Goal: Information Seeking & Learning: Learn about a topic

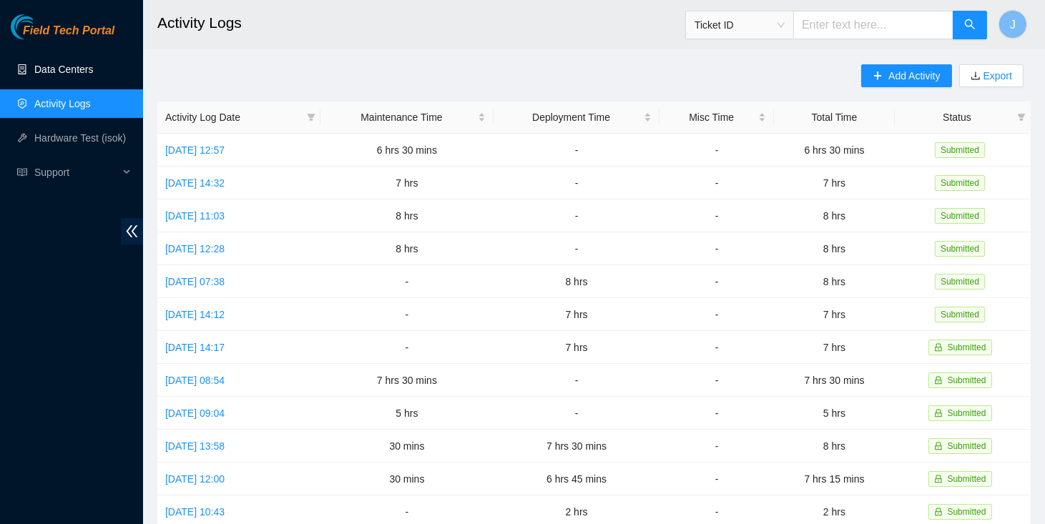
click at [72, 74] on link "Data Centers" at bounding box center [63, 69] width 59 height 11
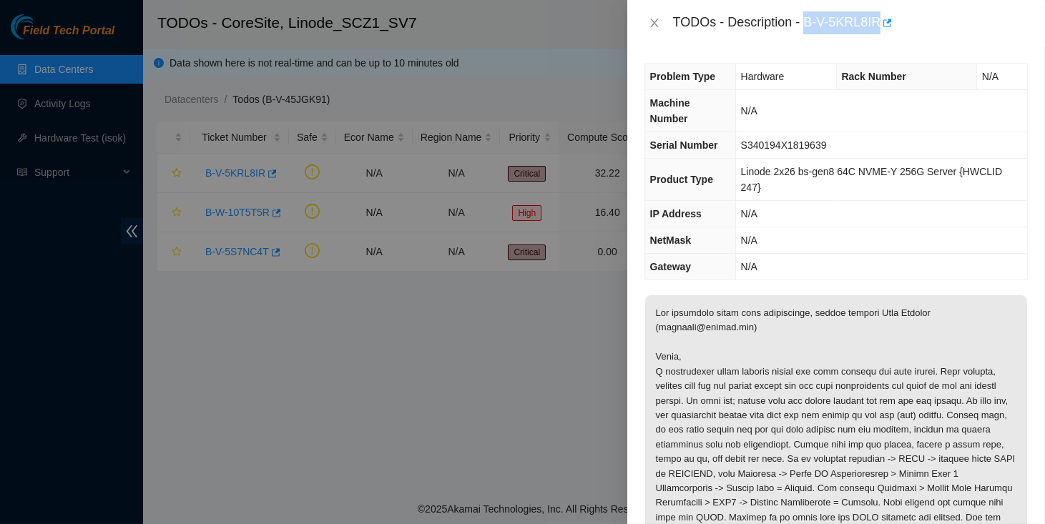
scroll to position [245, 0]
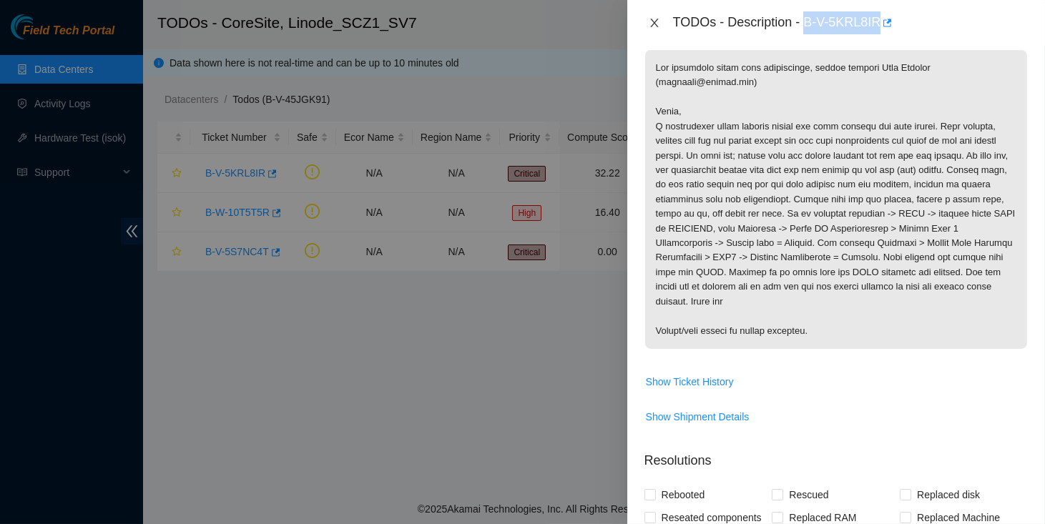
click at [654, 20] on icon "close" at bounding box center [654, 22] width 11 height 11
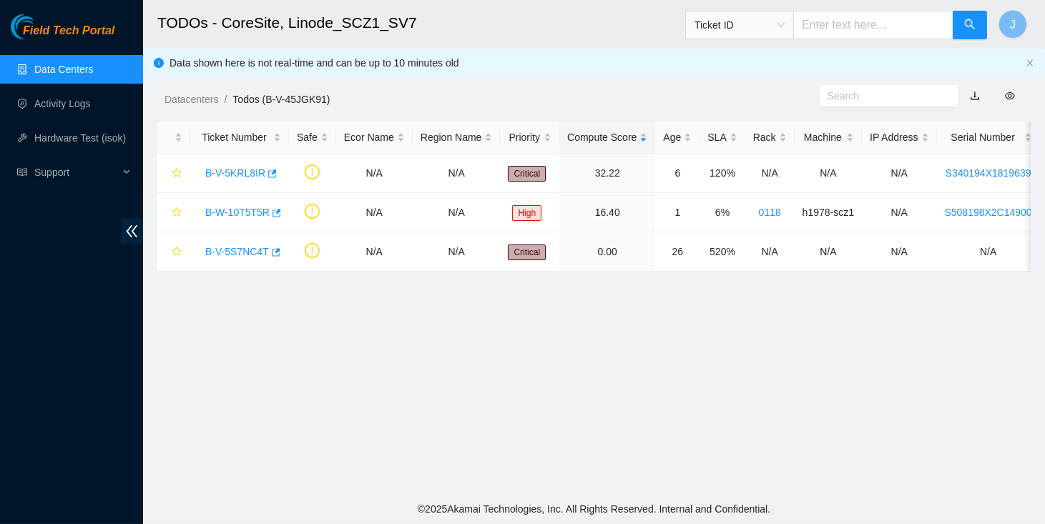
scroll to position [261, 0]
click at [77, 67] on link "Data Centers" at bounding box center [63, 69] width 59 height 11
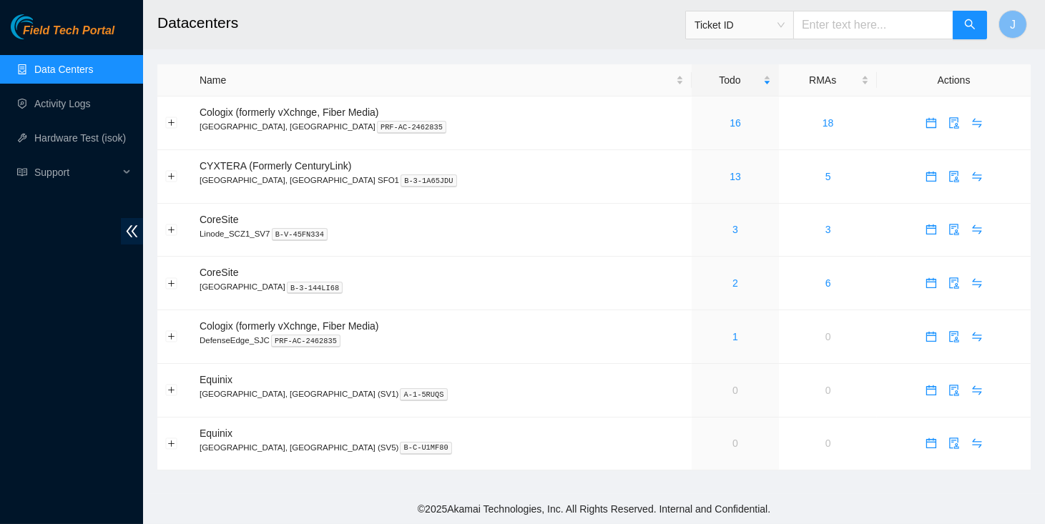
click at [60, 75] on link "Data Centers" at bounding box center [63, 69] width 59 height 11
click at [62, 68] on link "Data Centers" at bounding box center [63, 69] width 59 height 11
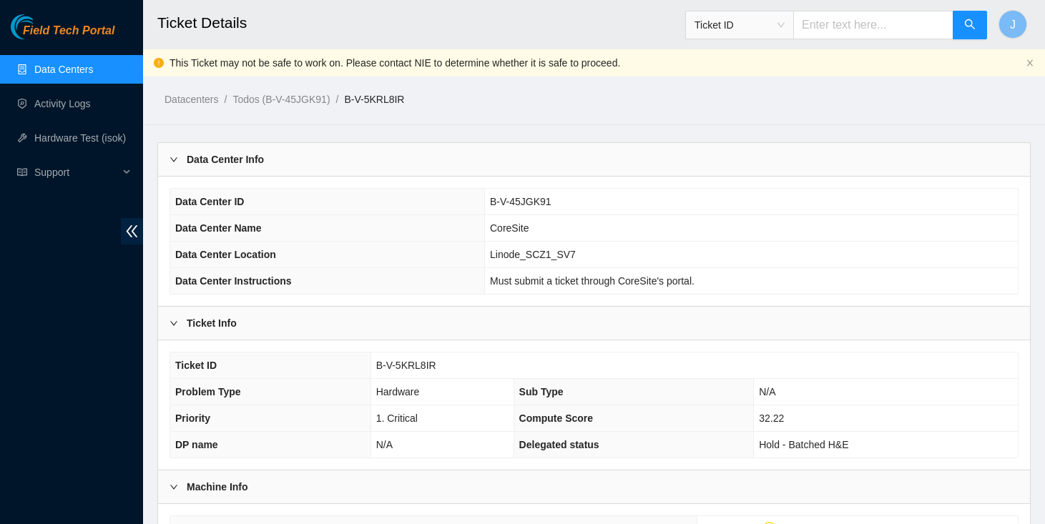
scroll to position [479, 0]
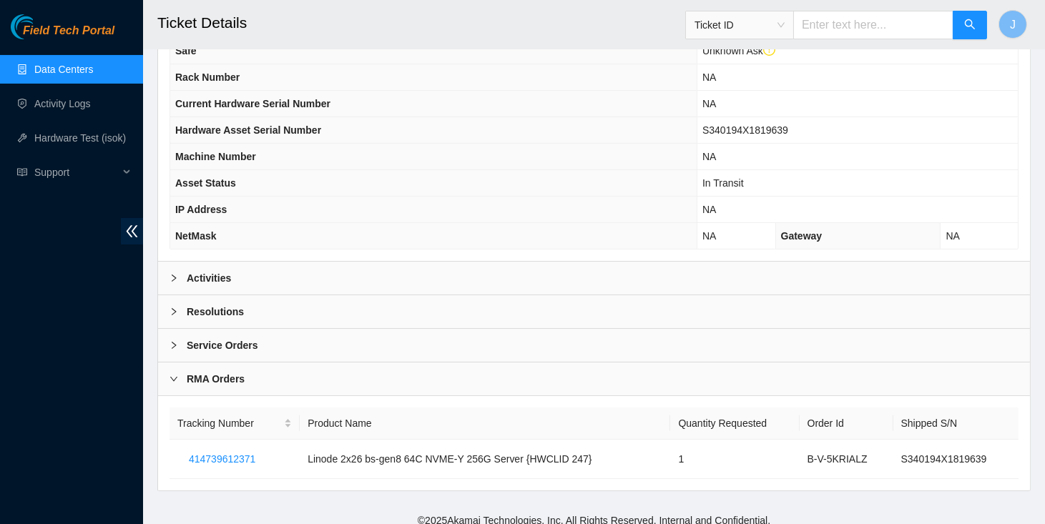
click at [59, 68] on link "Data Centers" at bounding box center [63, 69] width 59 height 11
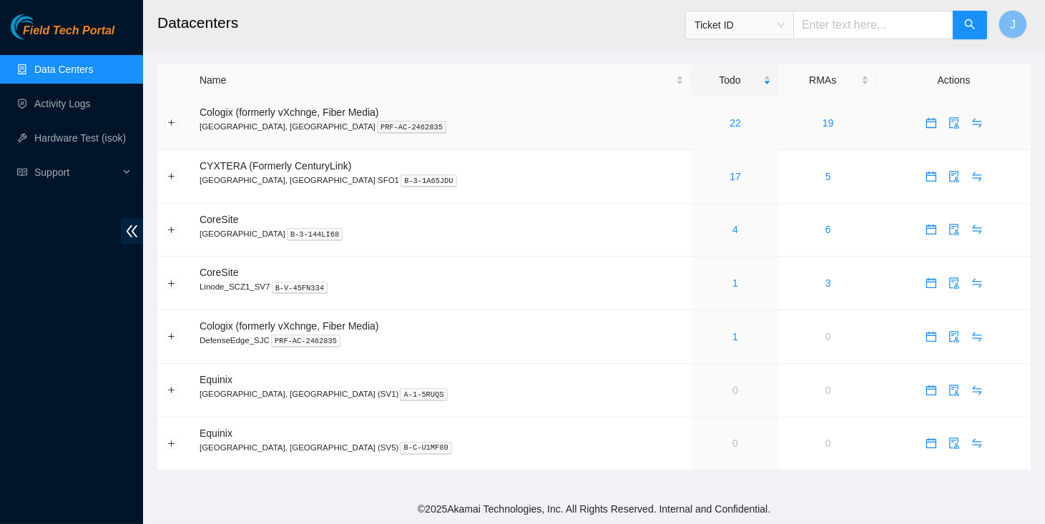
click at [700, 127] on div "22" at bounding box center [736, 123] width 72 height 16
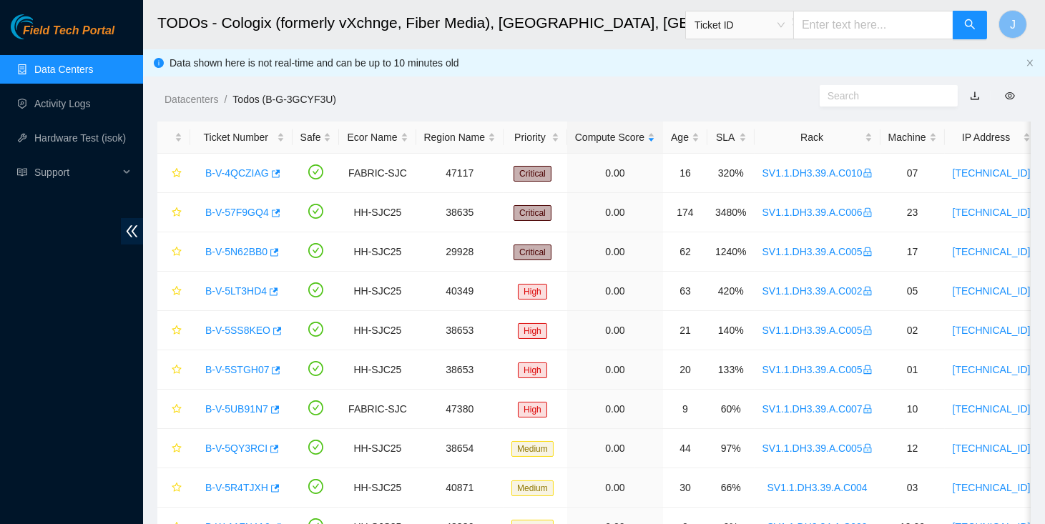
click at [72, 64] on link "Data Centers" at bounding box center [63, 69] width 59 height 11
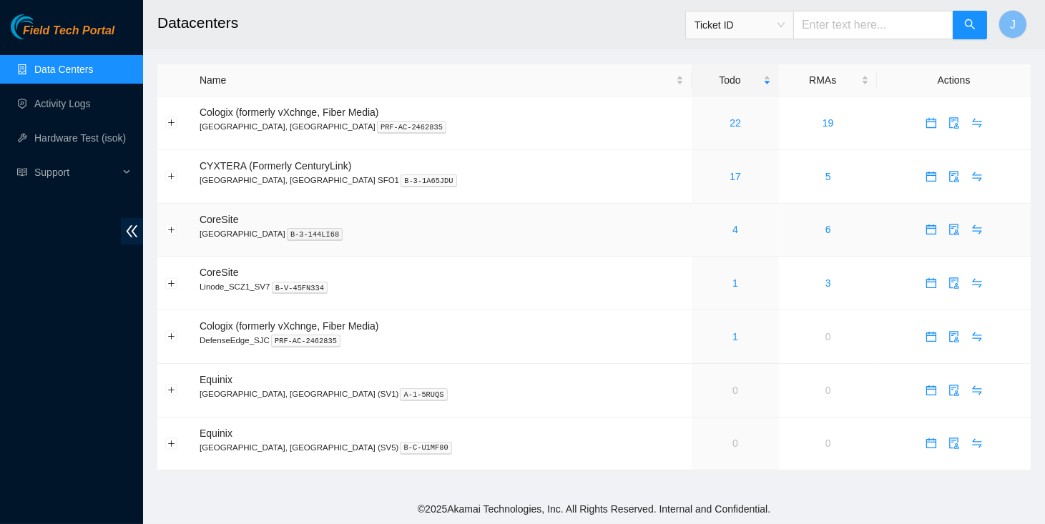
click at [700, 232] on div "4" at bounding box center [736, 230] width 72 height 16
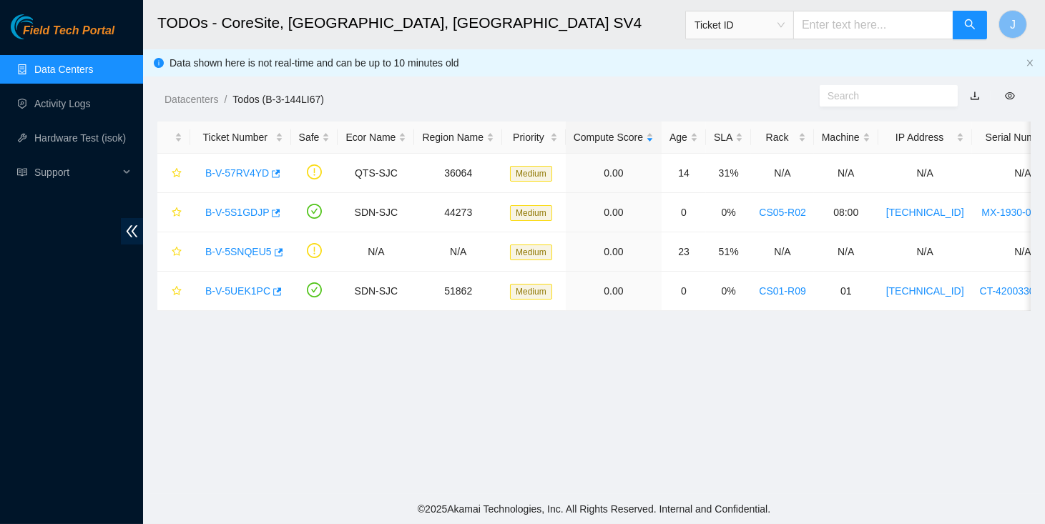
click at [89, 64] on link "Data Centers" at bounding box center [63, 69] width 59 height 11
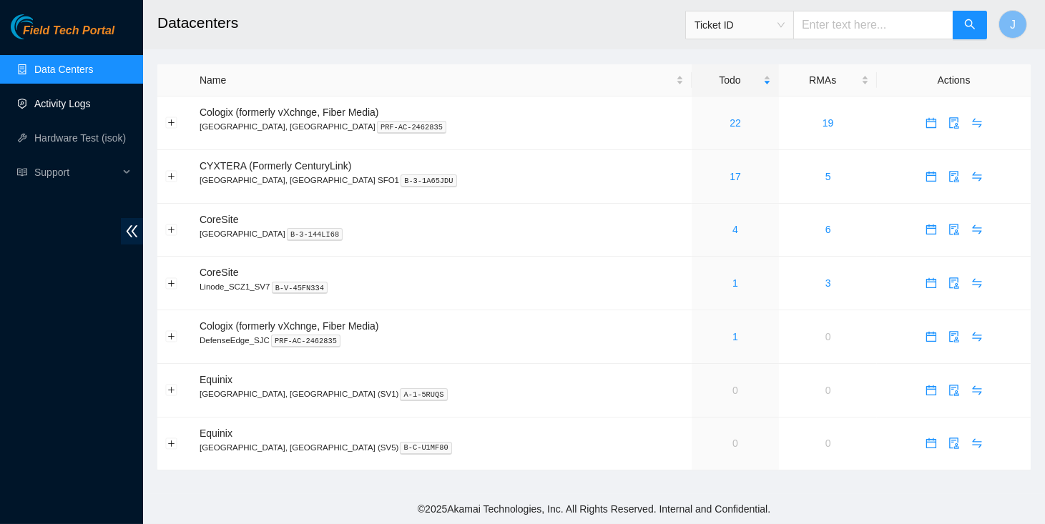
click at [80, 107] on link "Activity Logs" at bounding box center [62, 103] width 57 height 11
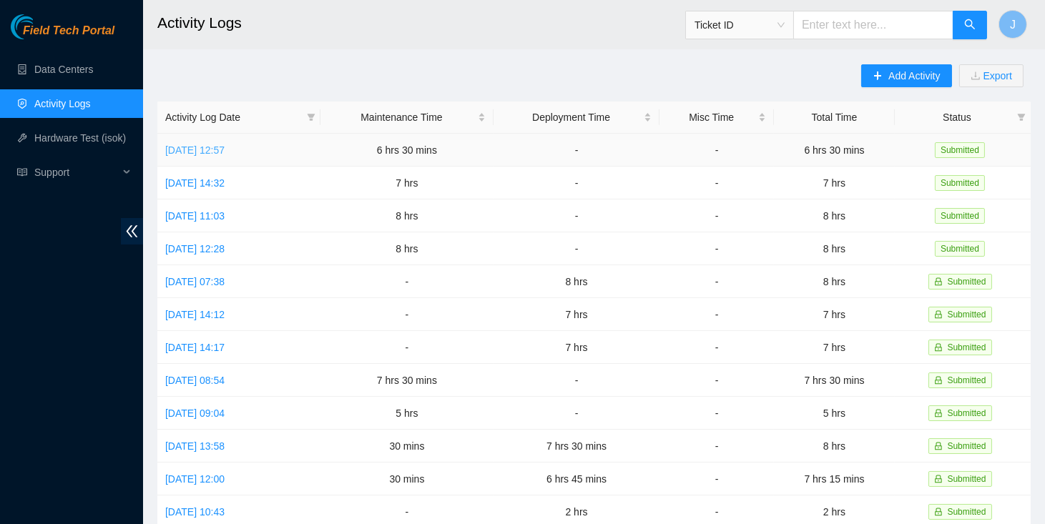
click at [225, 144] on link "Wed, 27 Aug 2025 12:57" at bounding box center [194, 149] width 59 height 11
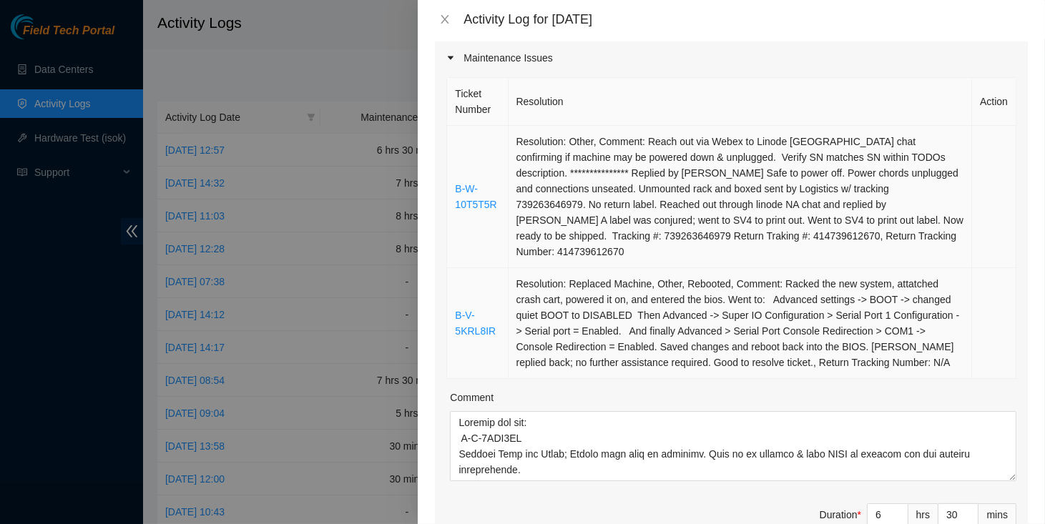
scroll to position [238, 0]
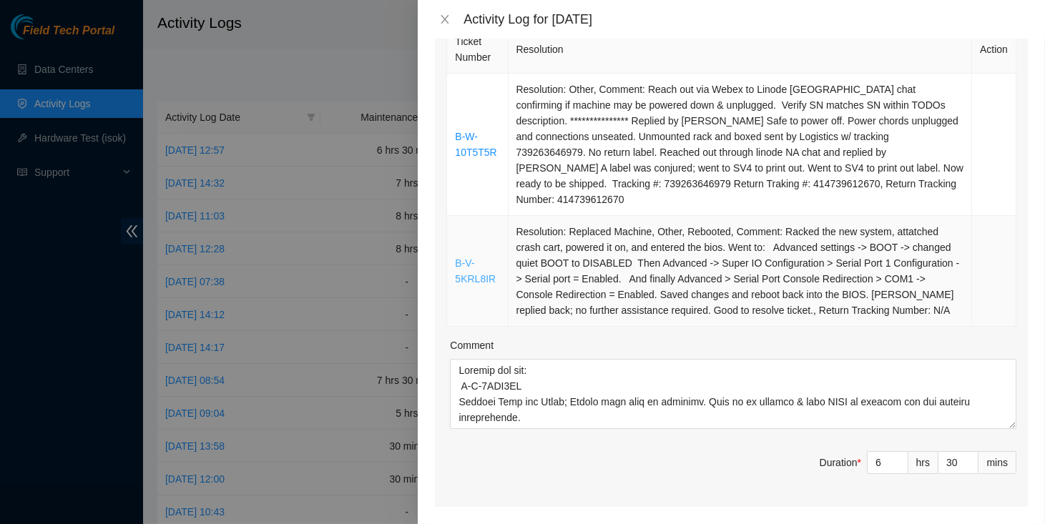
click at [485, 284] on link "B-V-5KRL8IR" at bounding box center [475, 270] width 41 height 27
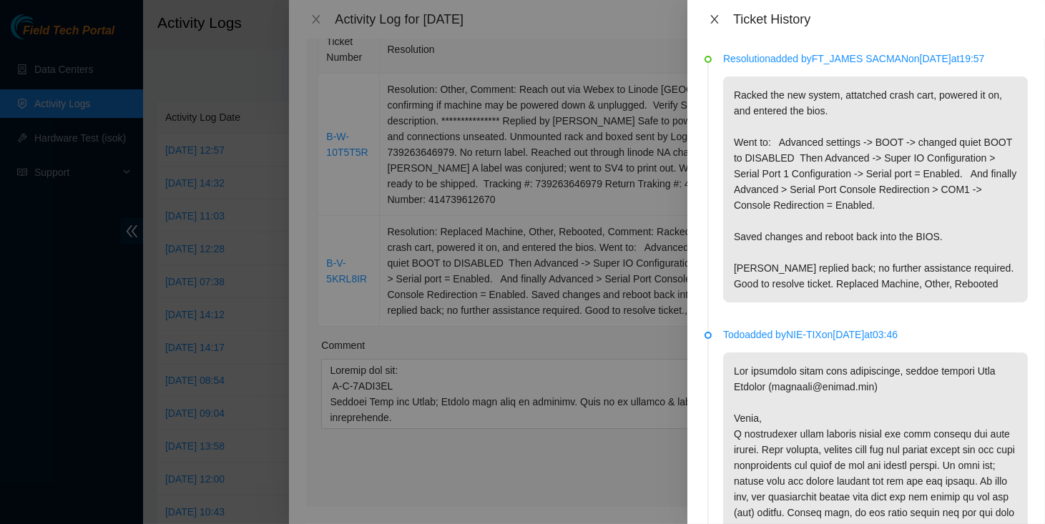
click at [717, 20] on icon "close" at bounding box center [714, 19] width 11 height 11
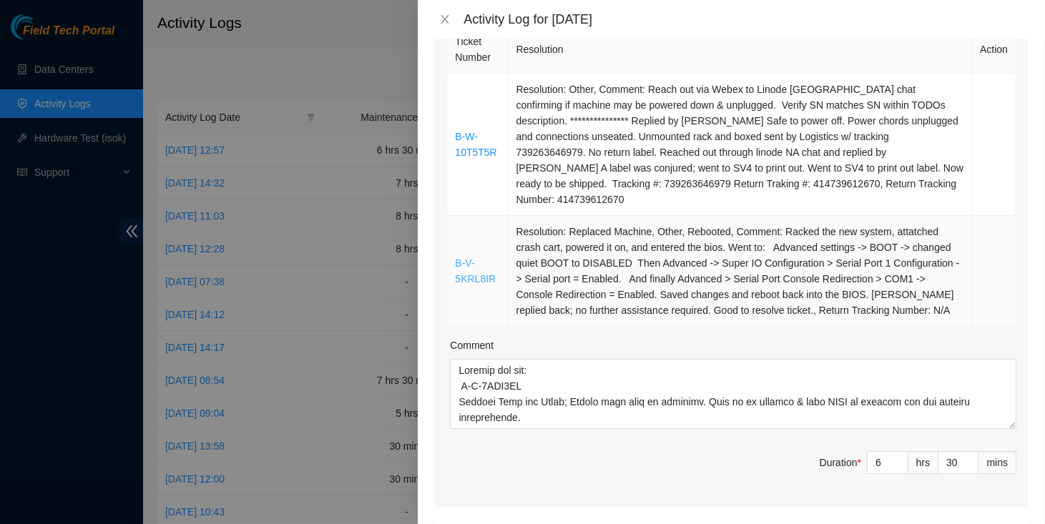
click at [479, 285] on link "B-V-5KRL8IR" at bounding box center [475, 270] width 41 height 27
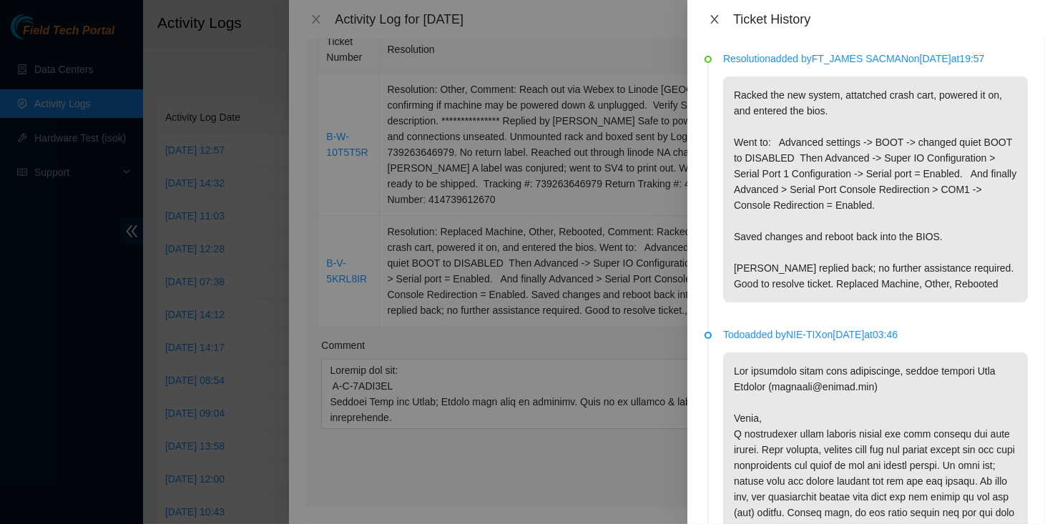
click at [717, 16] on icon "close" at bounding box center [714, 19] width 8 height 9
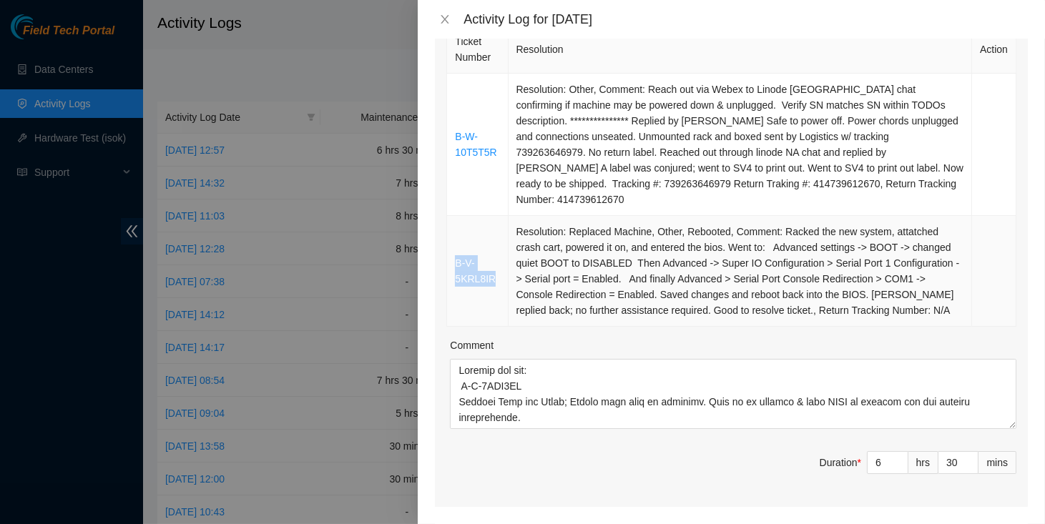
drag, startPoint x: 496, startPoint y: 287, endPoint x: 451, endPoint y: 275, distance: 46.5
click at [451, 275] on td "B-V-5KRL8IR" at bounding box center [477, 271] width 61 height 111
copy link "B-V-5KRL8IR"
click at [566, 250] on td "Resolution: Replaced Machine, Other, Rebooted, Comment: Racked the new system, …" at bounding box center [741, 271] width 464 height 111
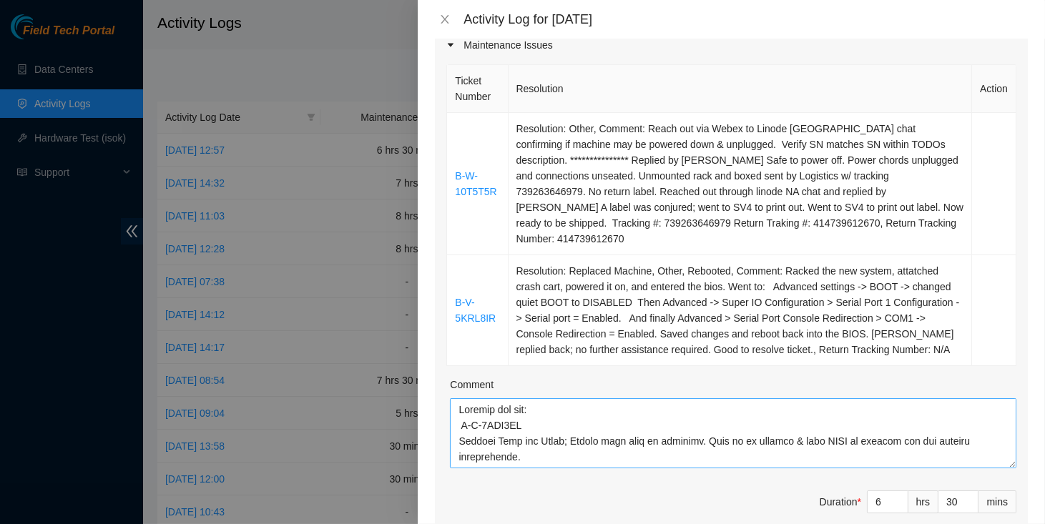
scroll to position [0, 0]
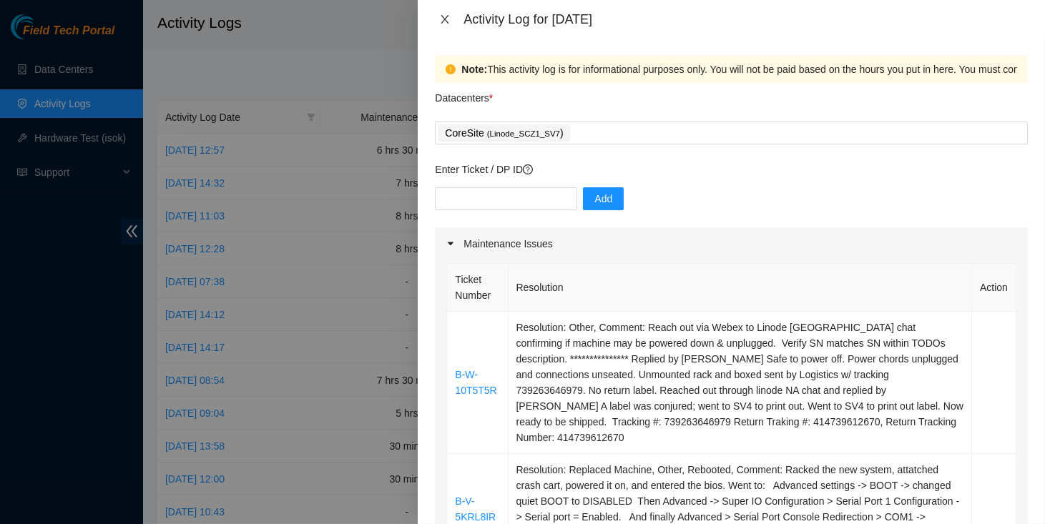
click at [451, 21] on button "Close" at bounding box center [445, 20] width 20 height 14
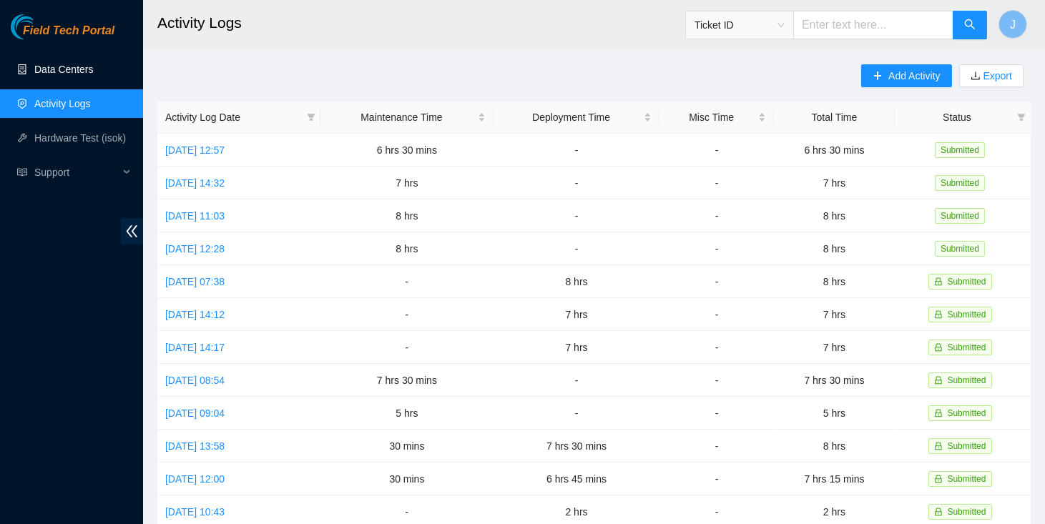
click at [70, 65] on link "Data Centers" at bounding box center [63, 69] width 59 height 11
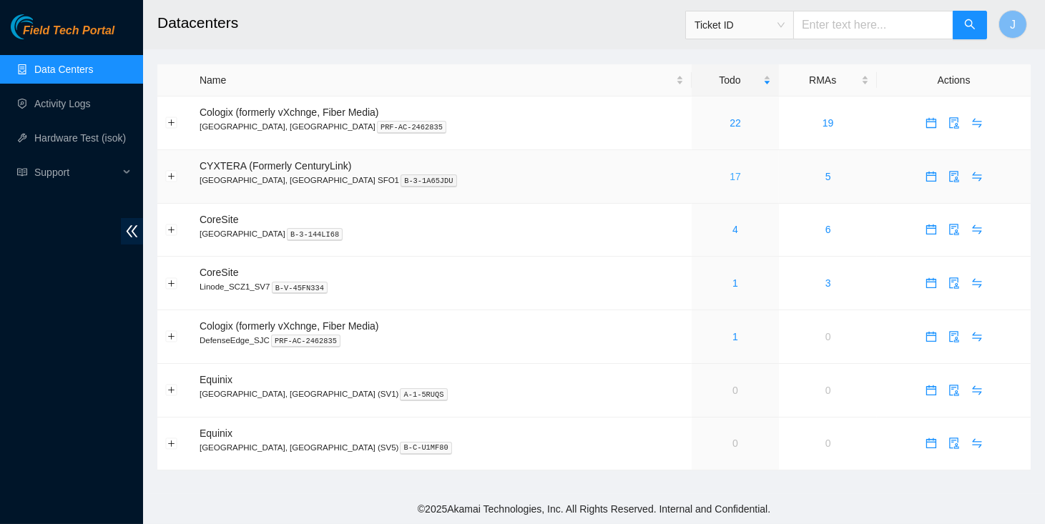
click at [730, 177] on link "17" at bounding box center [735, 176] width 11 height 11
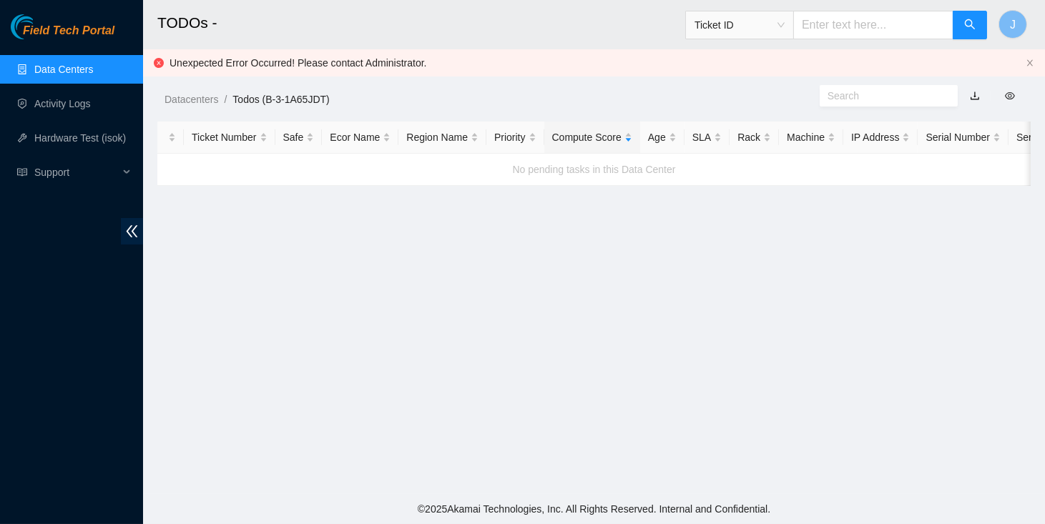
click at [61, 74] on link "Data Centers" at bounding box center [63, 69] width 59 height 11
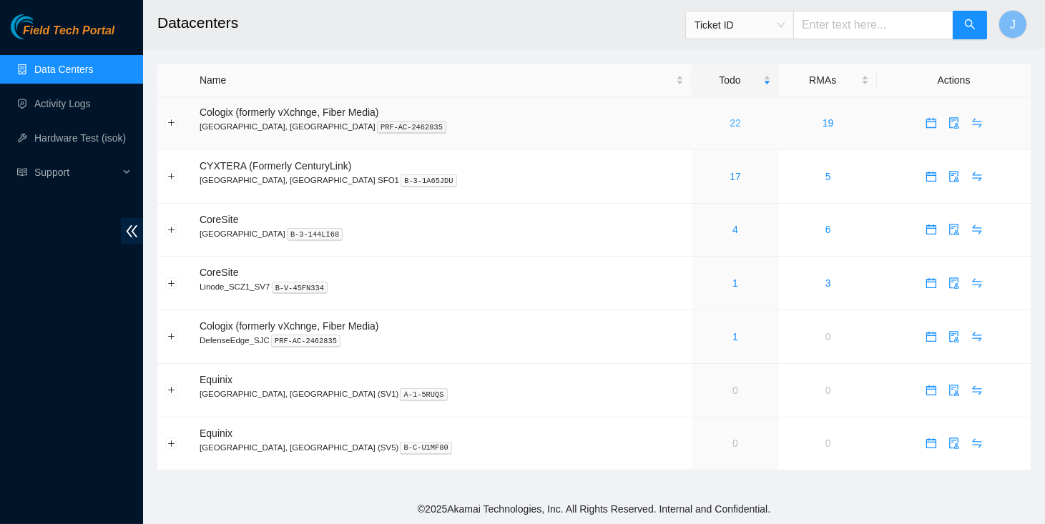
click at [730, 122] on link "22" at bounding box center [735, 122] width 11 height 11
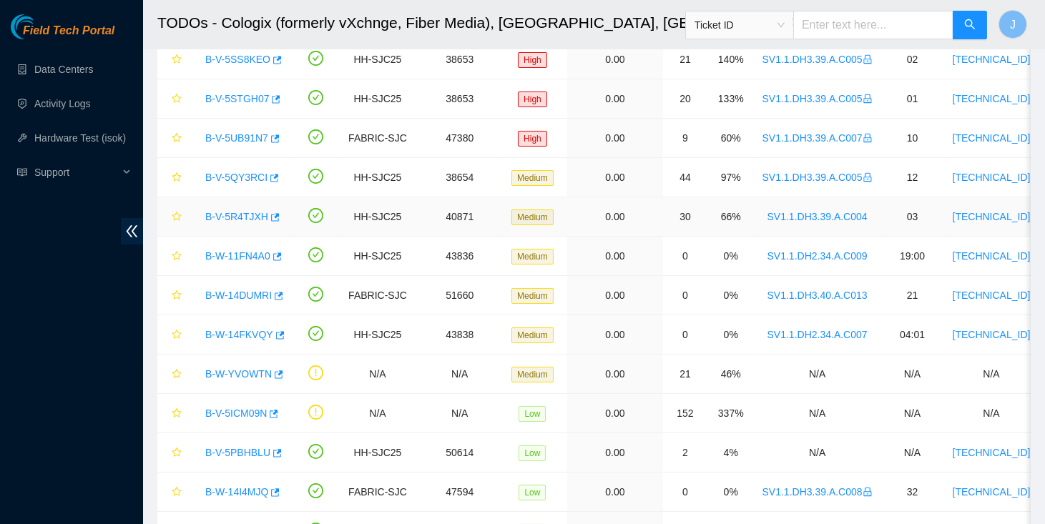
scroll to position [278, 0]
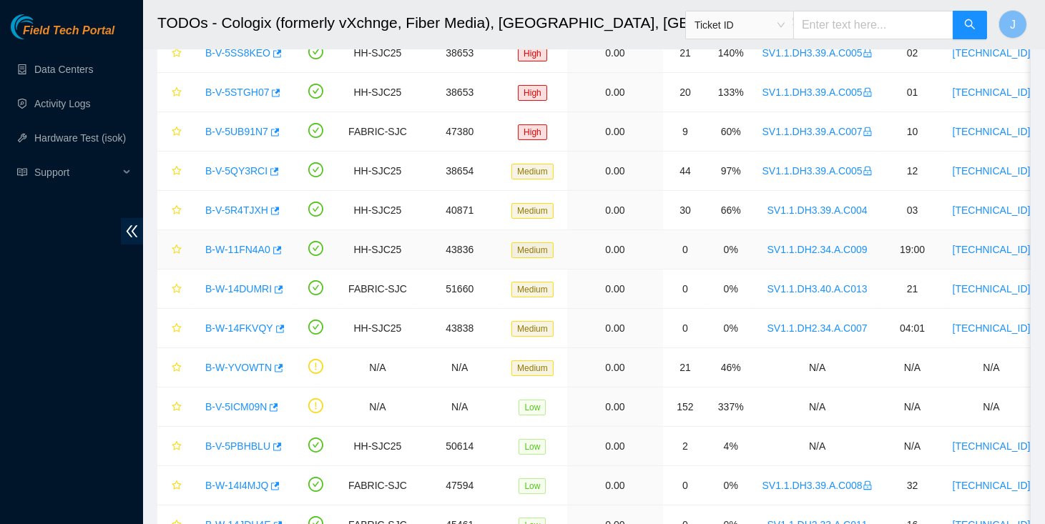
click at [240, 244] on link "B-W-11FN4A0" at bounding box center [237, 249] width 65 height 11
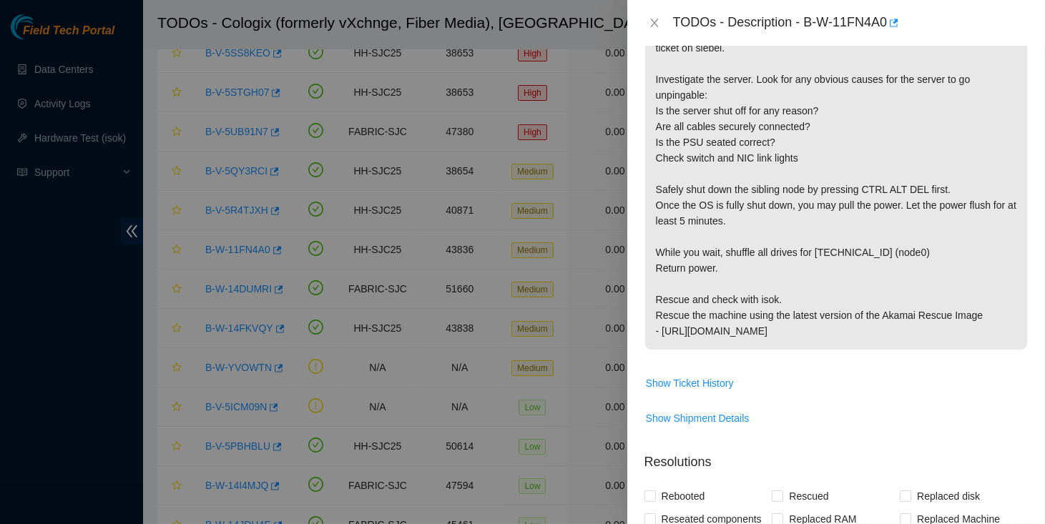
scroll to position [362, 0]
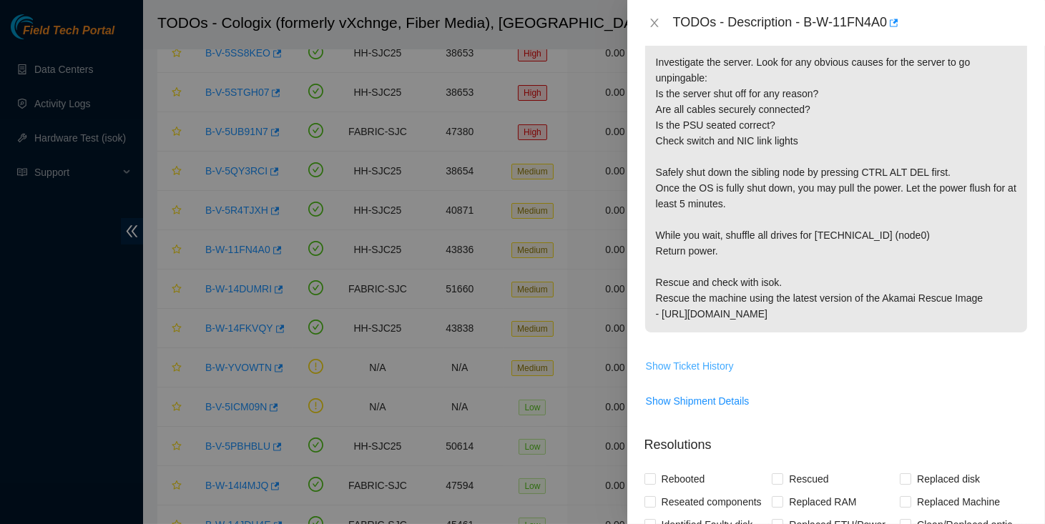
click at [697, 368] on span "Show Ticket History" at bounding box center [690, 366] width 88 height 16
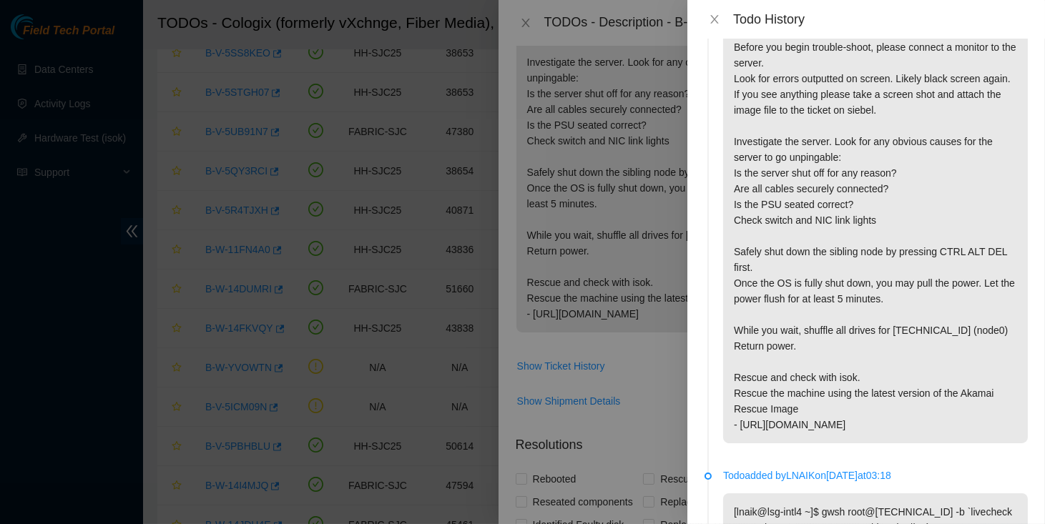
scroll to position [0, 0]
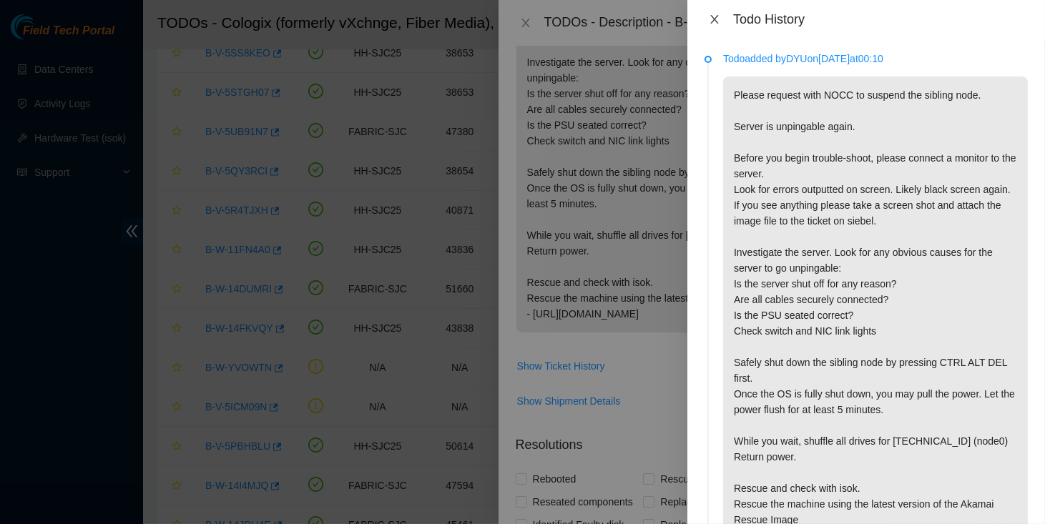
click at [711, 20] on icon "close" at bounding box center [714, 19] width 11 height 11
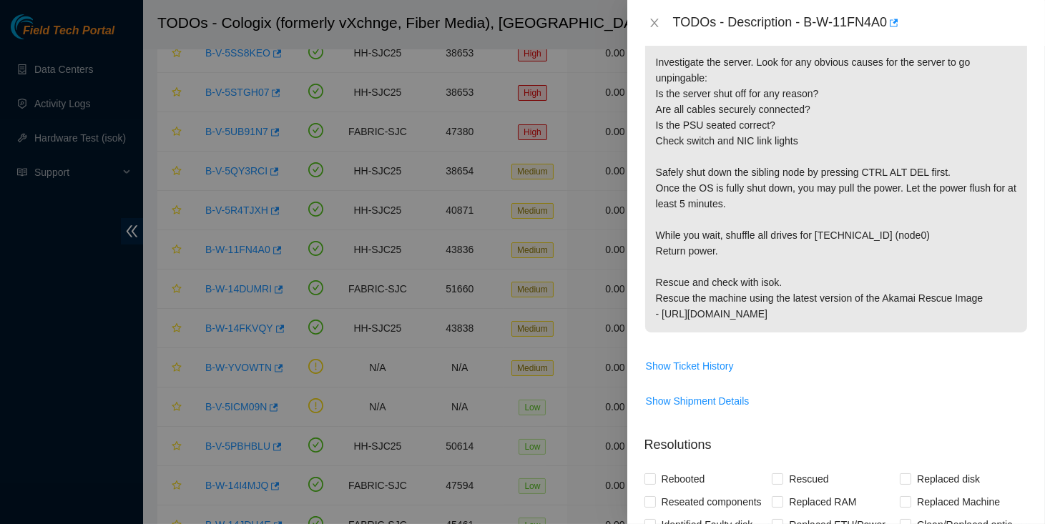
click at [809, 23] on div "TODOs - Description - B-W-11FN4A0" at bounding box center [850, 22] width 355 height 23
click at [892, 22] on div "TODOs - Description - B-W-11FN4A0" at bounding box center [850, 22] width 355 height 23
copy div "B-W-11FN4A0"
click at [654, 23] on icon "close" at bounding box center [654, 23] width 8 height 9
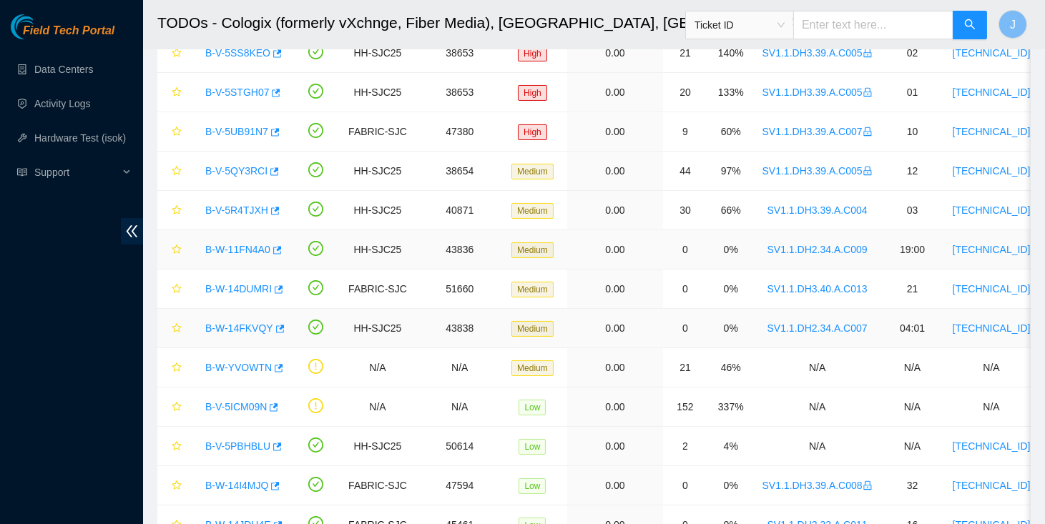
scroll to position [395, 0]
click at [219, 284] on link "B-W-14DUMRI" at bounding box center [238, 288] width 67 height 11
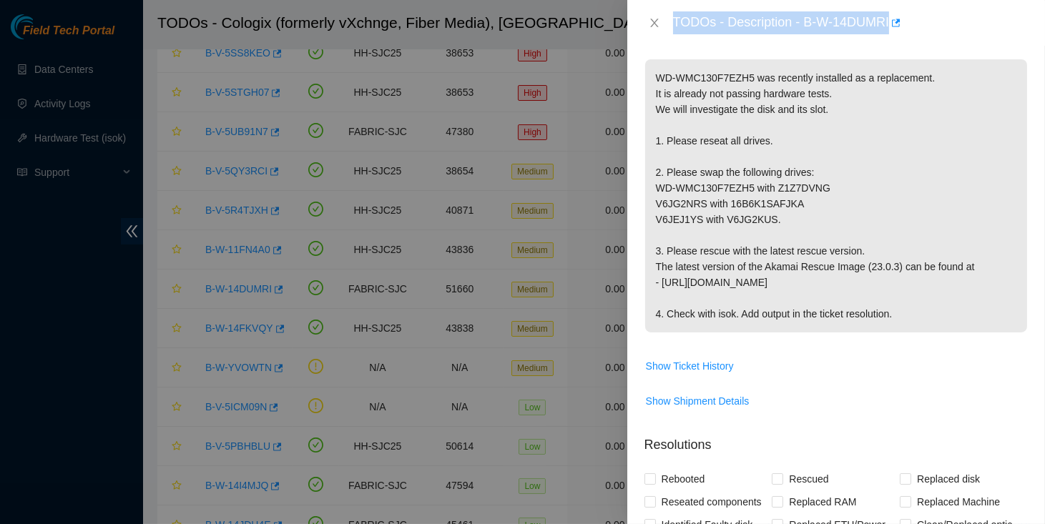
scroll to position [240, 0]
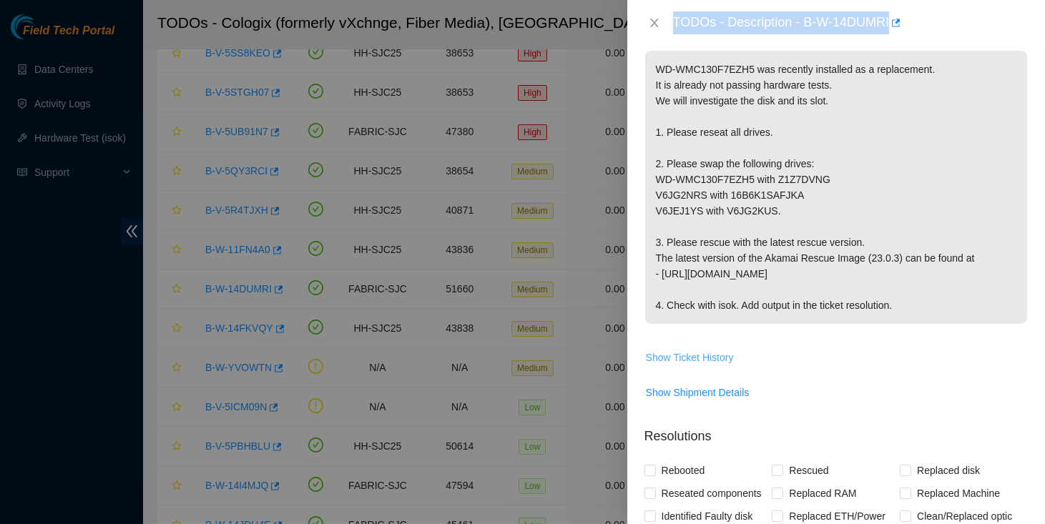
click at [729, 346] on button "Show Ticket History" at bounding box center [689, 357] width 89 height 23
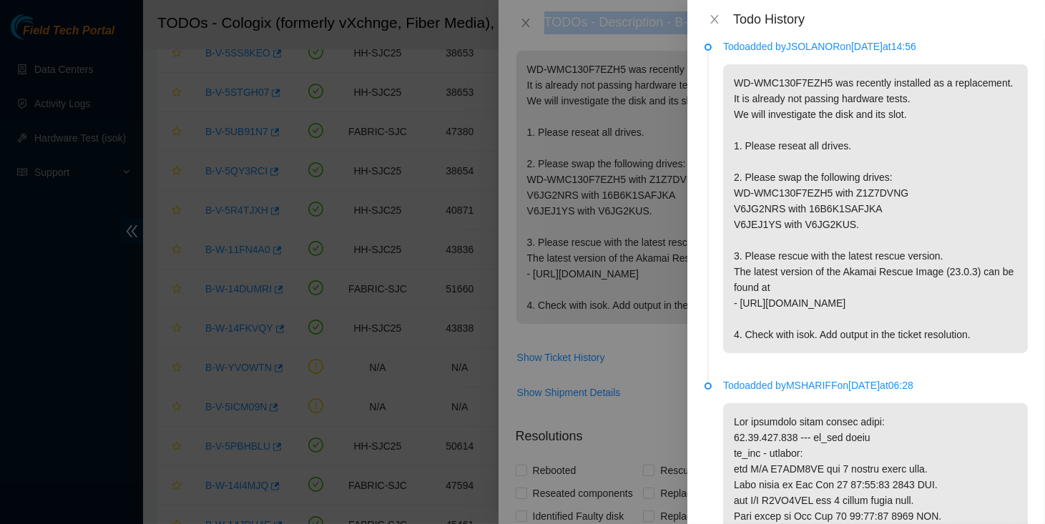
scroll to position [0, 0]
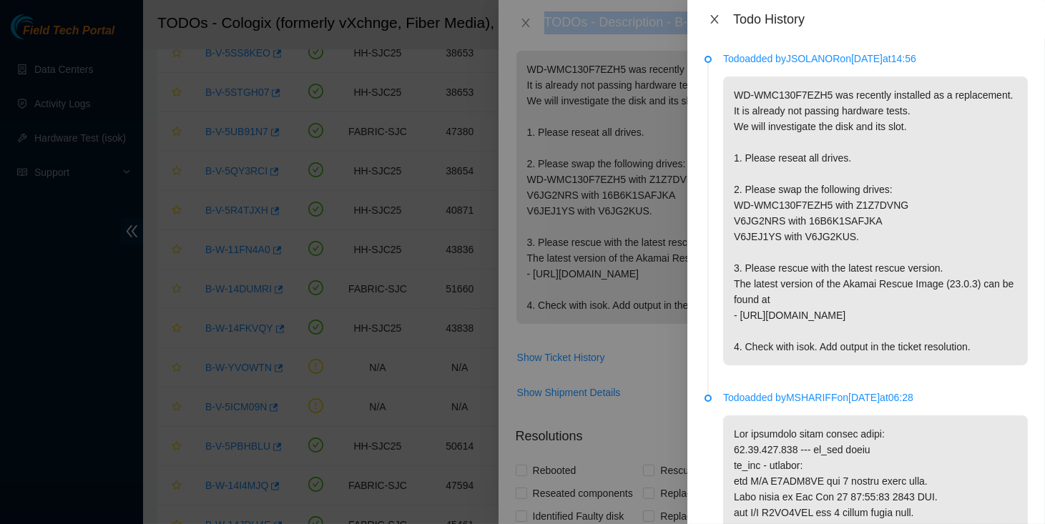
click at [707, 13] on button "Close" at bounding box center [715, 20] width 20 height 14
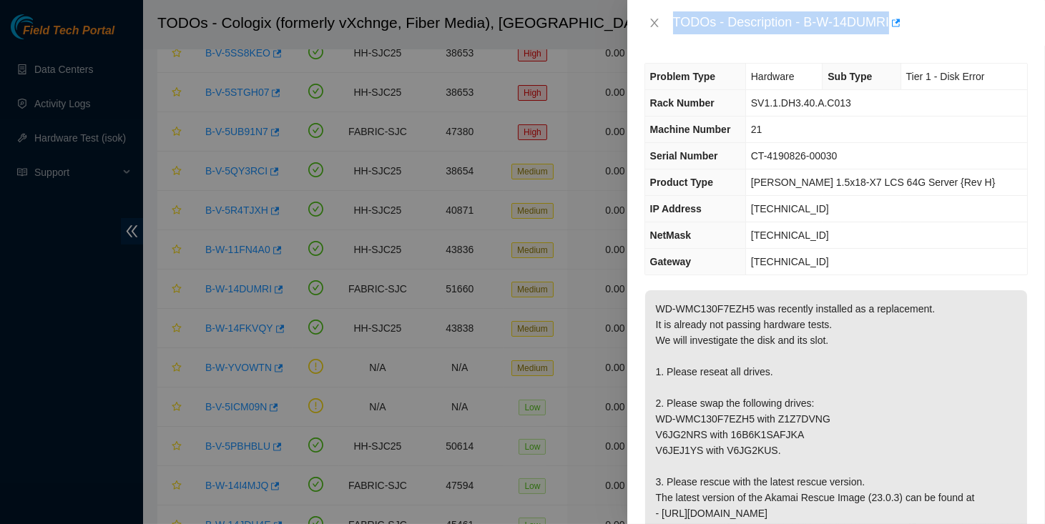
click at [810, 27] on div "TODOs - Description - B-W-14DUMRI" at bounding box center [850, 22] width 355 height 23
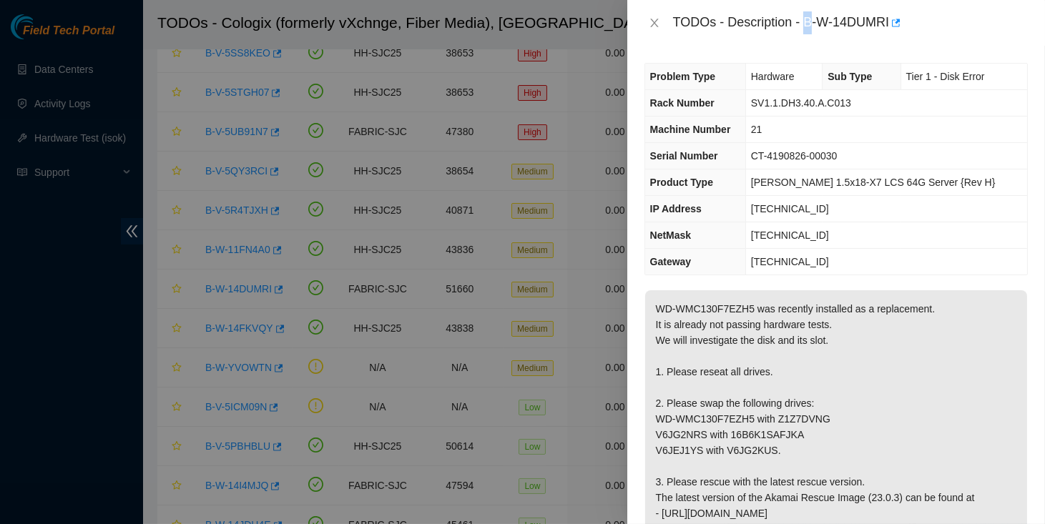
click at [810, 27] on div "TODOs - Description - B-W-14DUMRI" at bounding box center [850, 22] width 355 height 23
click at [892, 25] on div "TODOs - Description - B-W-14DUMRI" at bounding box center [850, 22] width 355 height 23
copy div "B-W-14DUMRI"
click at [653, 24] on icon "close" at bounding box center [654, 23] width 8 height 9
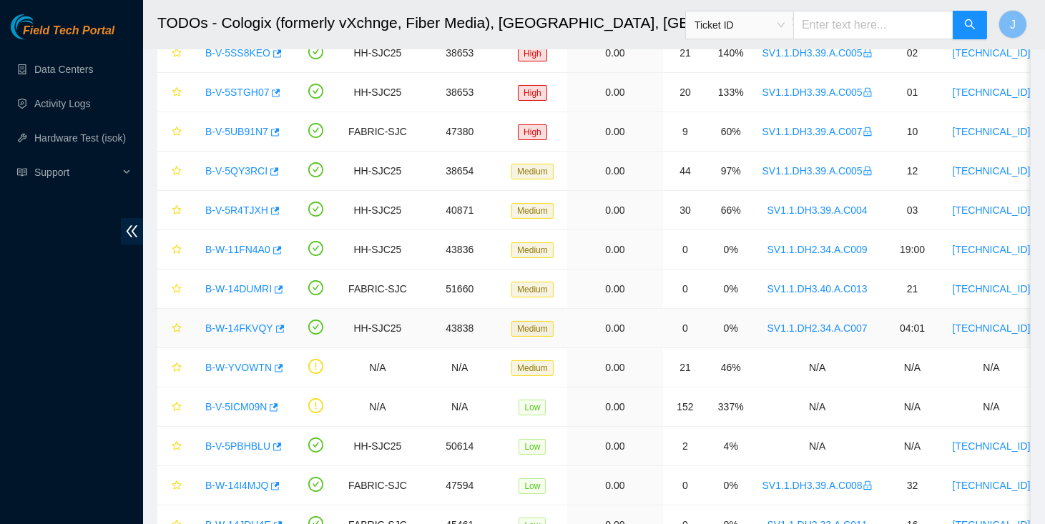
click at [226, 323] on link "B-W-14FKVQY" at bounding box center [239, 328] width 68 height 11
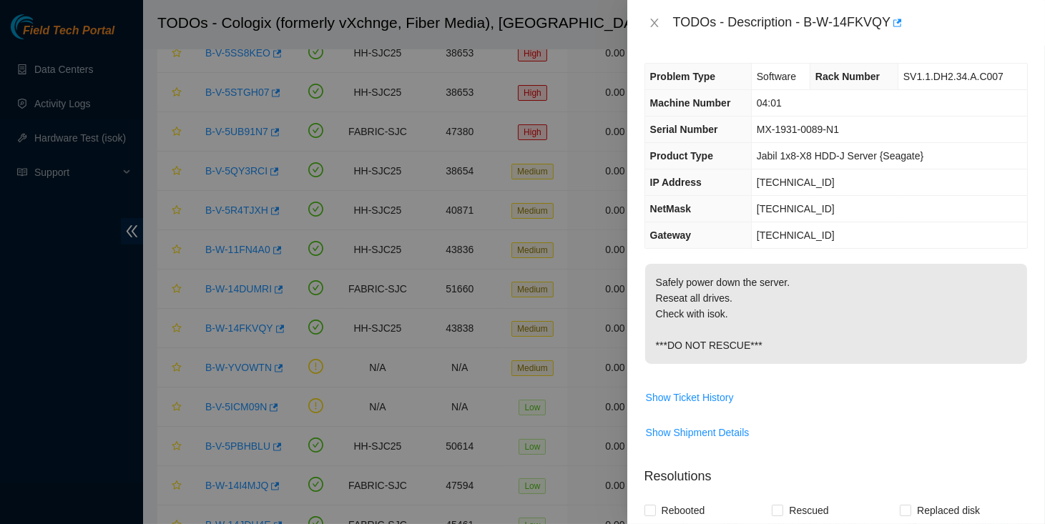
click at [813, 18] on div "TODOs - Description - B-W-14FKVQY" at bounding box center [850, 22] width 355 height 23
click at [811, 18] on div "TODOs - Description - B-W-14FKVQY" at bounding box center [850, 22] width 355 height 23
click at [805, 20] on div "TODOs - Description - B-W-14FKVQY" at bounding box center [850, 22] width 355 height 23
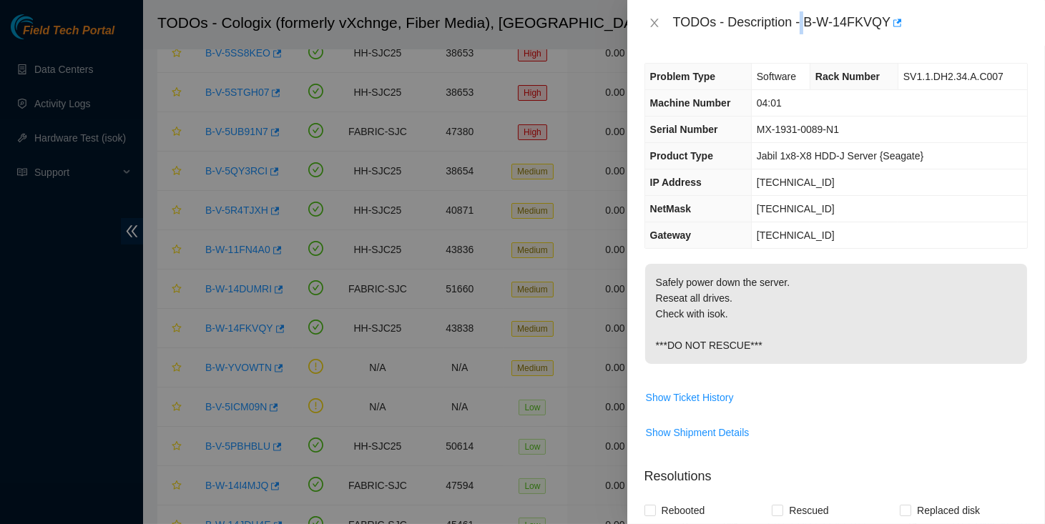
click at [805, 20] on div "TODOs - Description - B-W-14FKVQY" at bounding box center [850, 22] width 355 height 23
click at [810, 22] on div "TODOs - Description - B-W-14FKVQY" at bounding box center [850, 22] width 355 height 23
click at [889, 21] on div "TODOs - Description - B-W-14FKVQY" at bounding box center [850, 22] width 355 height 23
click at [653, 21] on icon "close" at bounding box center [654, 23] width 8 height 9
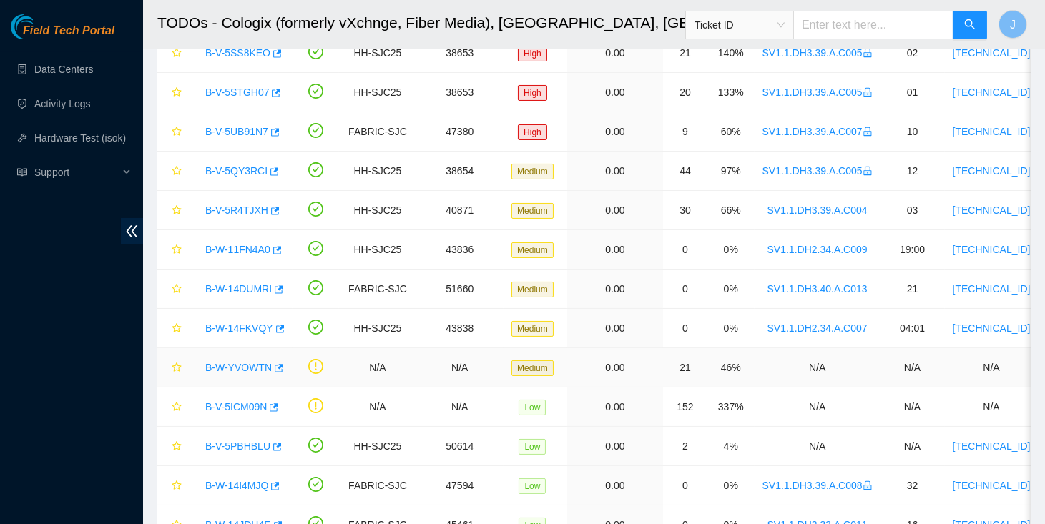
click at [227, 367] on link "B-W-YVOWTN" at bounding box center [238, 367] width 67 height 11
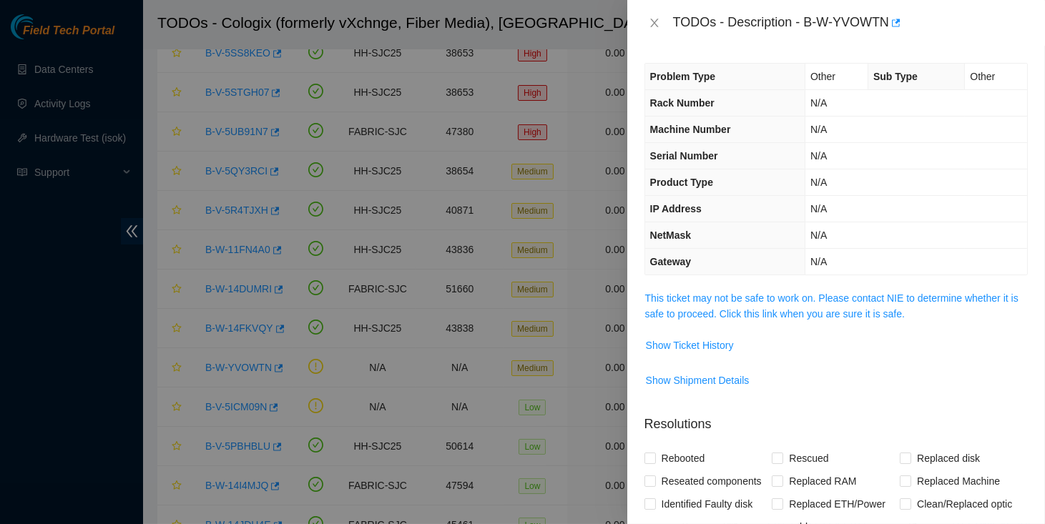
click at [701, 302] on span "This ticket may not be safe to work on. Please contact NIE to determine whether…" at bounding box center [836, 305] width 382 height 31
click at [701, 300] on link "This ticket may not be safe to work on. Please contact NIE to determine whether…" at bounding box center [831, 306] width 373 height 27
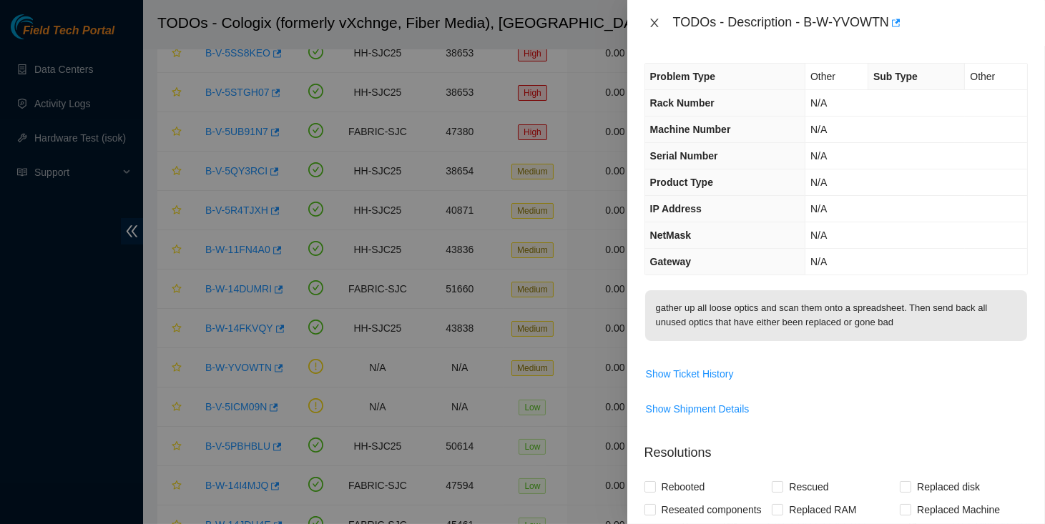
click at [653, 24] on icon "close" at bounding box center [654, 23] width 8 height 9
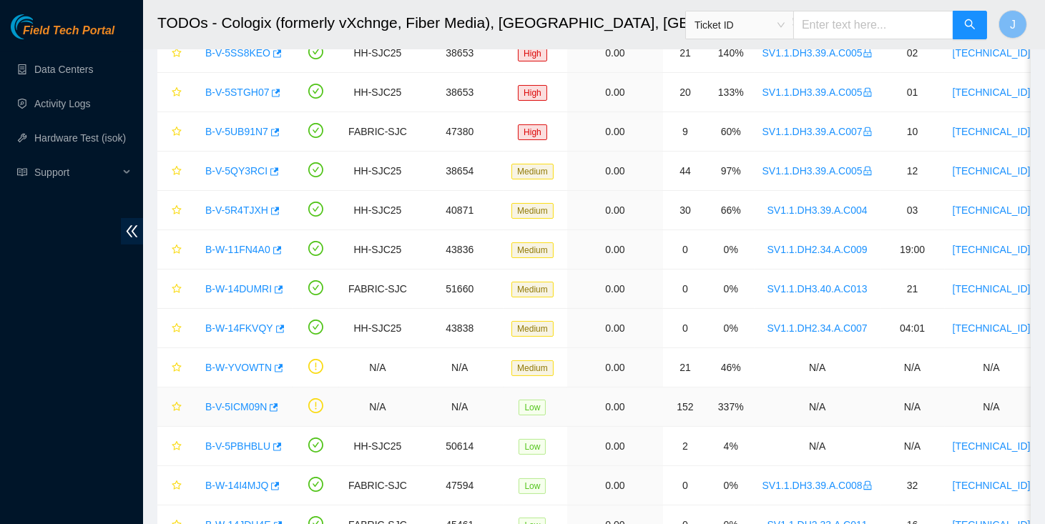
click at [217, 401] on link "B-V-5ICM09N" at bounding box center [236, 406] width 62 height 11
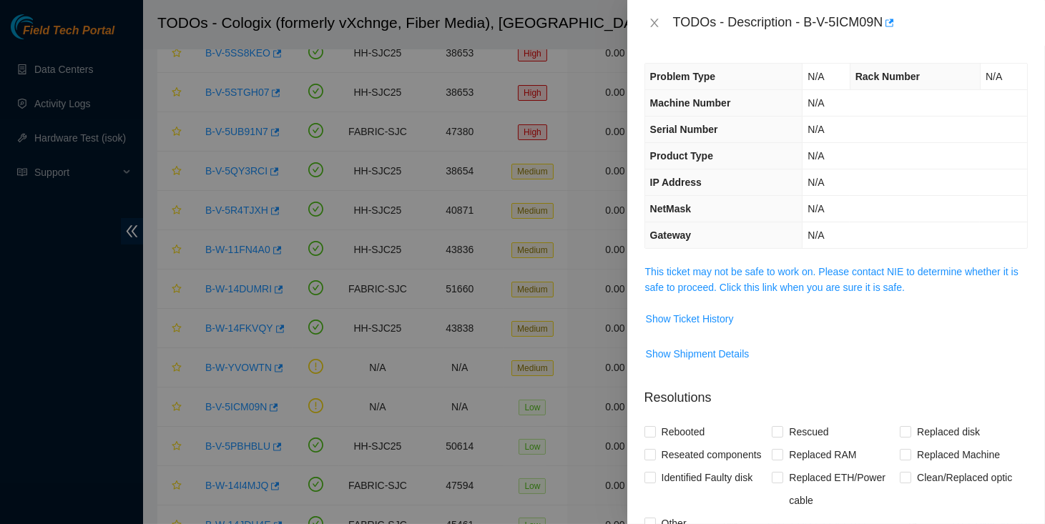
click at [717, 294] on td "This ticket may not be safe to work on. Please contact NIE to determine whether…" at bounding box center [835, 285] width 383 height 44
click at [717, 288] on link "This ticket may not be safe to work on. Please contact NIE to determine whether…" at bounding box center [831, 279] width 373 height 27
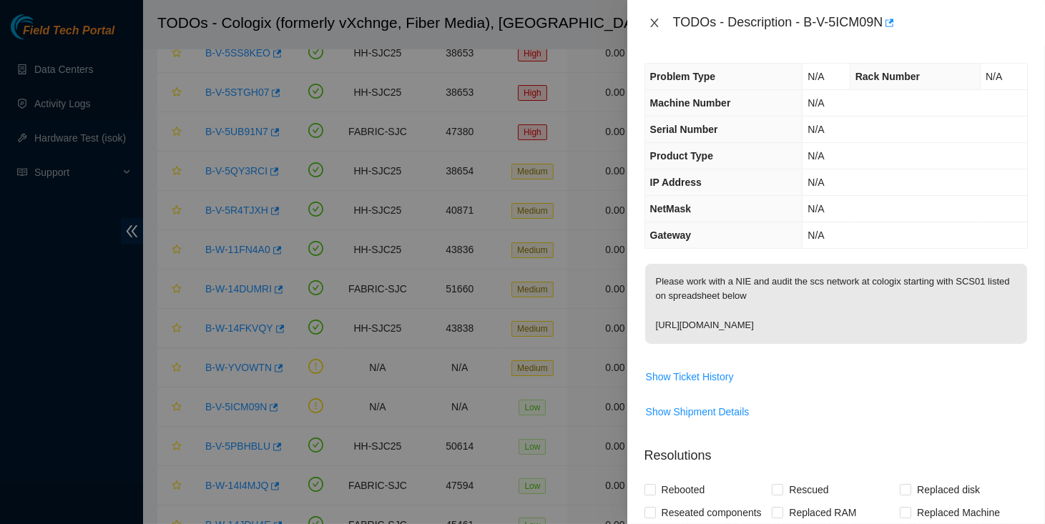
click at [652, 26] on icon "close" at bounding box center [654, 23] width 8 height 9
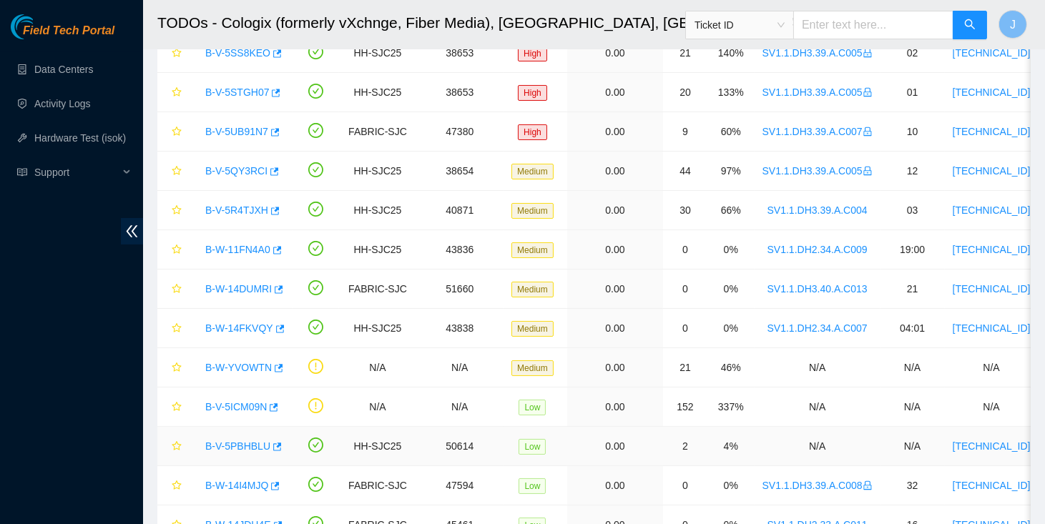
click at [256, 441] on link "B-V-5PBHBLU" at bounding box center [237, 446] width 65 height 11
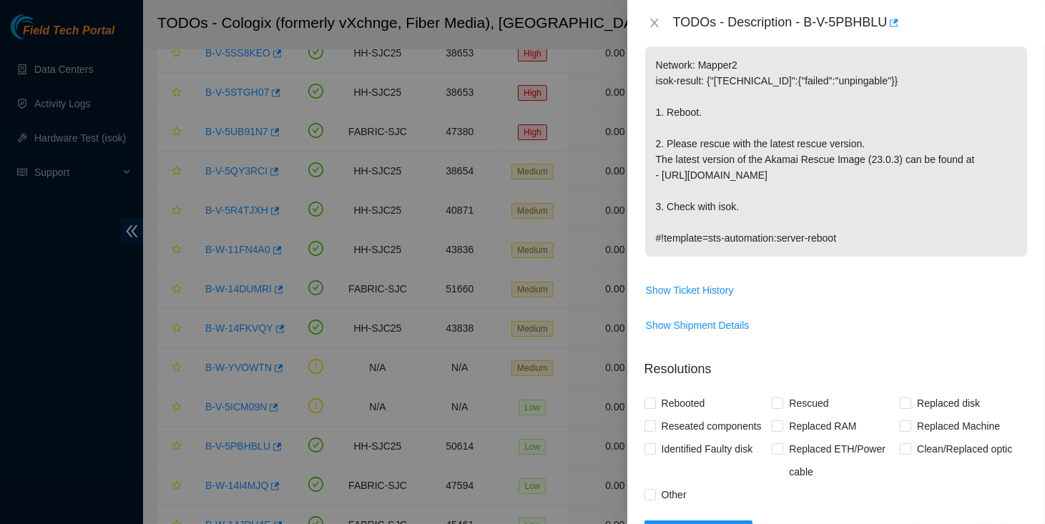
scroll to position [279, 0]
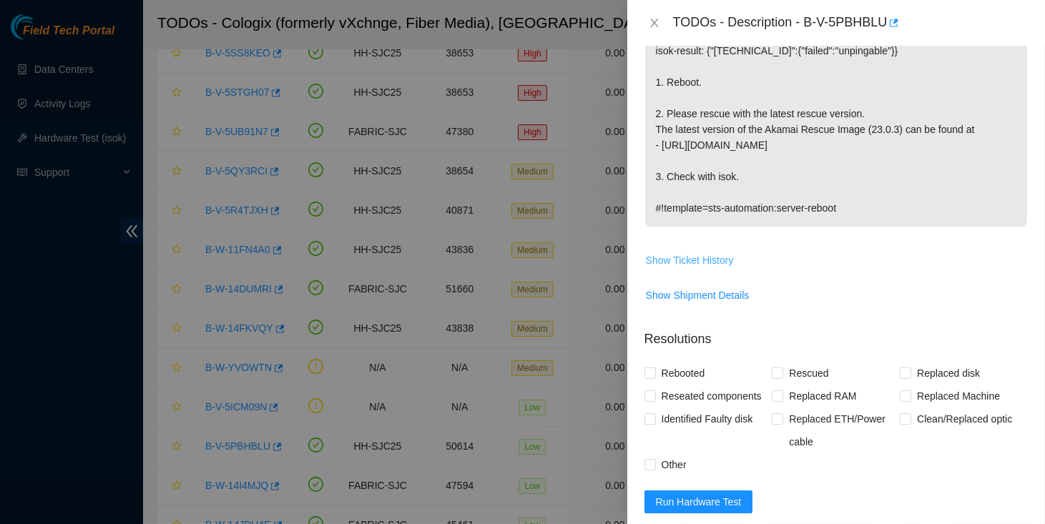
click at [690, 260] on span "Show Ticket History" at bounding box center [690, 260] width 88 height 16
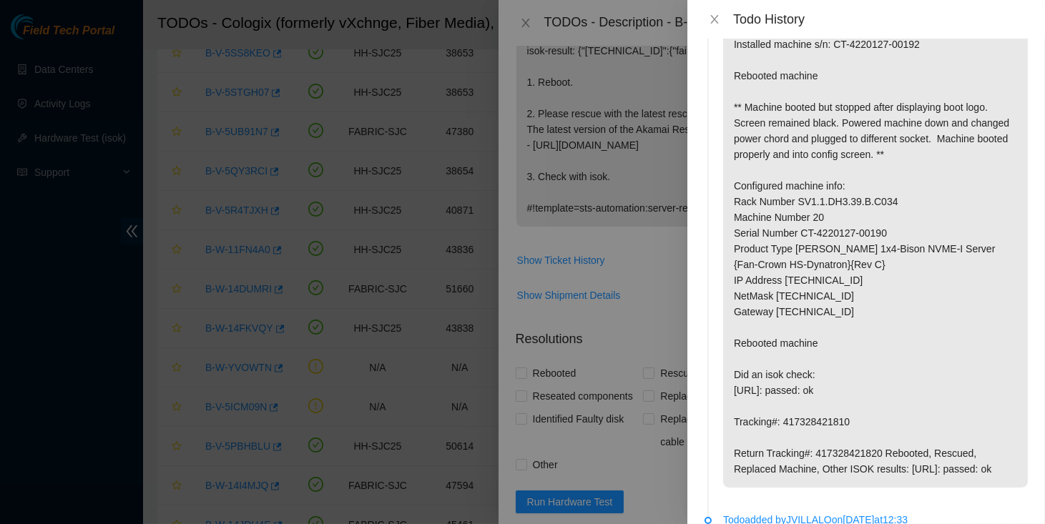
scroll to position [0, 0]
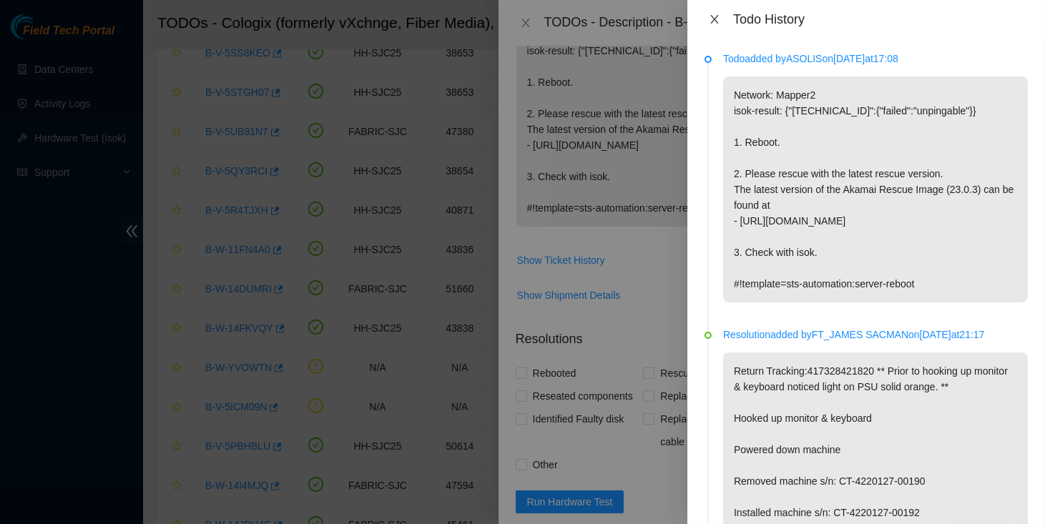
click at [711, 18] on icon "close" at bounding box center [714, 19] width 11 height 11
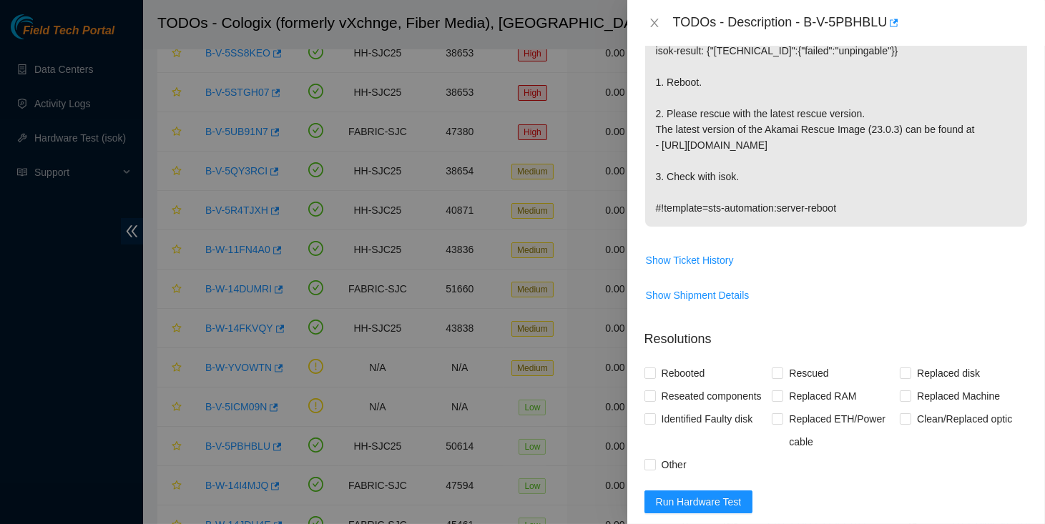
click at [810, 17] on div "TODOs - Description - B-V-5PBHBLU" at bounding box center [850, 22] width 355 height 23
click at [888, 24] on div "TODOs - Description - B-V-5PBHBLU" at bounding box center [850, 22] width 355 height 23
copy div "B-V-5PBHBLU"
click at [843, 60] on p "Network: Mapper2 isok-result: {"[TECHNICAL_ID]":{"failed":"unpingable"}} 1. Reb…" at bounding box center [836, 121] width 382 height 210
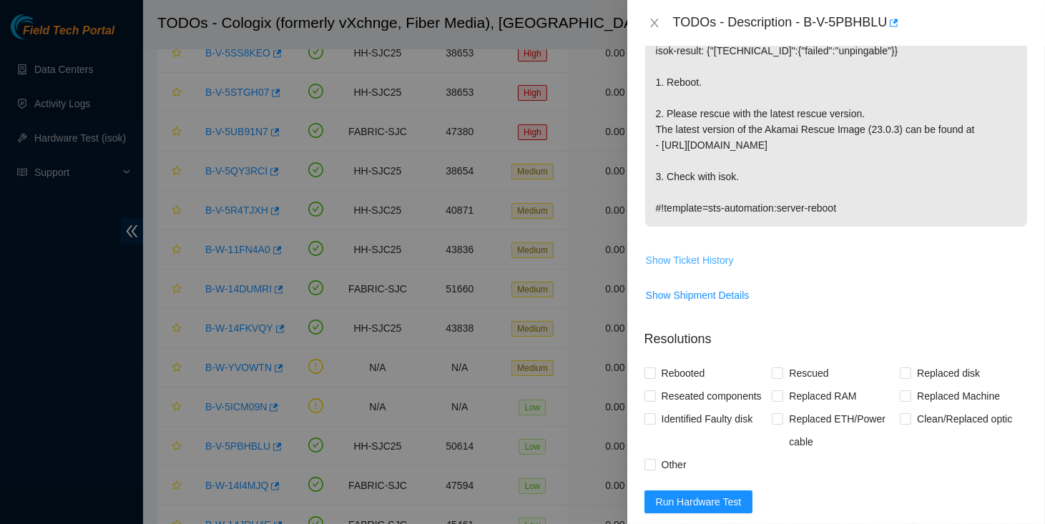
click at [694, 256] on span "Show Ticket History" at bounding box center [690, 260] width 88 height 16
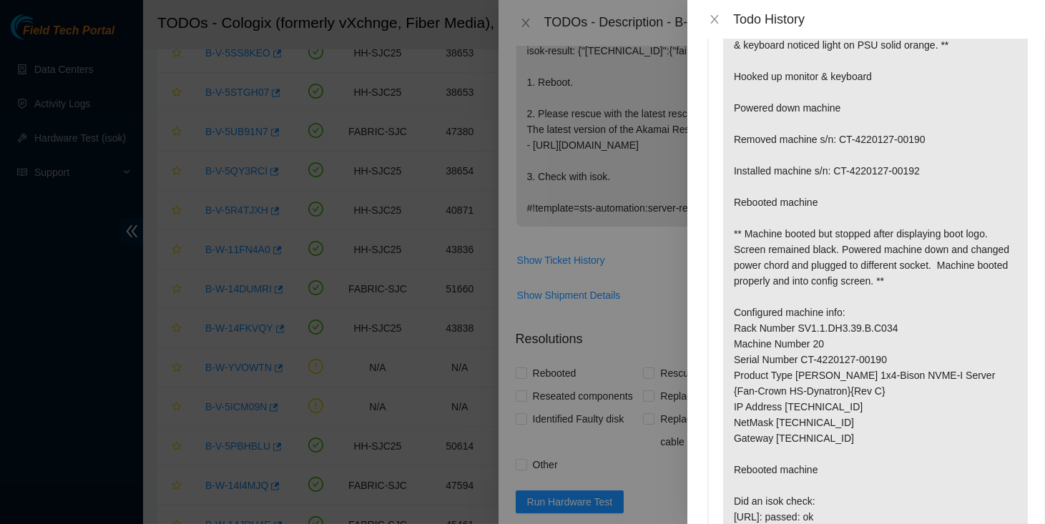
scroll to position [343, 0]
drag, startPoint x: 802, startPoint y: 342, endPoint x: 864, endPoint y: 341, distance: 62.2
click at [864, 341] on p "Return Tracking:417328421820 ** Prior to hooking up monitor & keyboard noticed …" at bounding box center [875, 311] width 305 height 604
click at [800, 345] on p "Return Tracking:417328421820 ** Prior to hooking up monitor & keyboard noticed …" at bounding box center [875, 311] width 305 height 604
drag, startPoint x: 800, startPoint y: 345, endPoint x: 908, endPoint y: 340, distance: 108.1
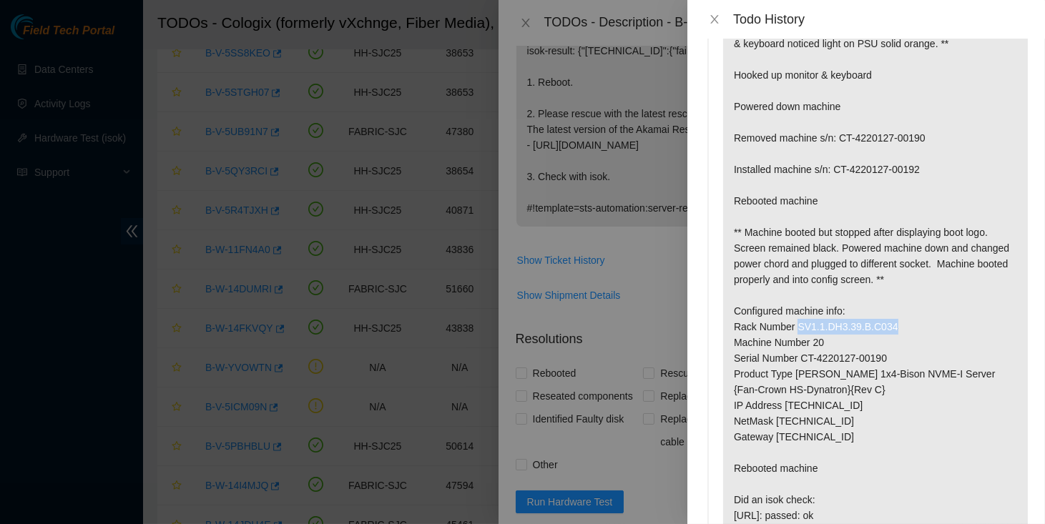
click at [908, 340] on p "Return Tracking:417328421820 ** Prior to hooking up monitor & keyboard noticed …" at bounding box center [875, 311] width 305 height 604
copy p "SV1.1.DH3.39.B.C034"
click at [715, 19] on icon "close" at bounding box center [714, 19] width 11 height 11
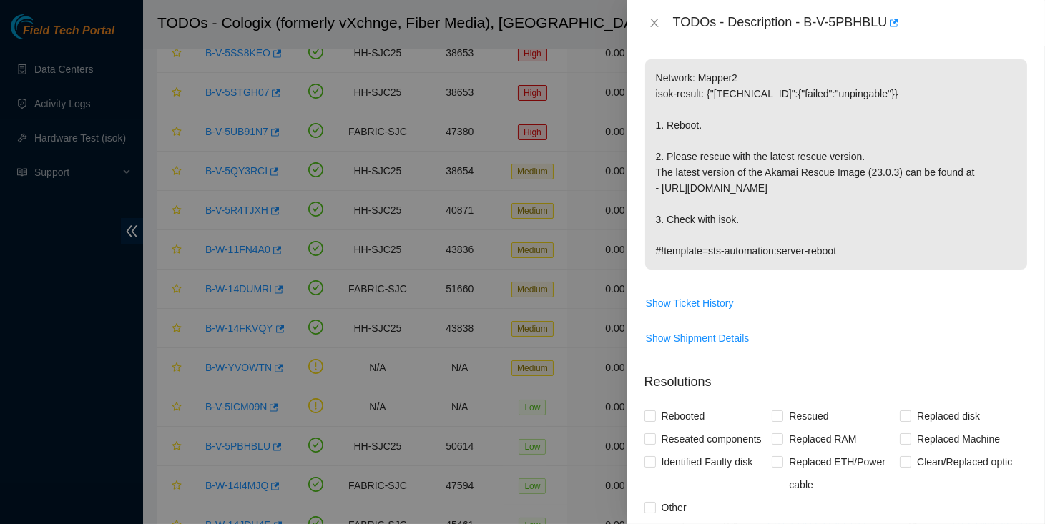
scroll to position [237, 0]
click at [725, 298] on span "Show Ticket History" at bounding box center [690, 302] width 88 height 16
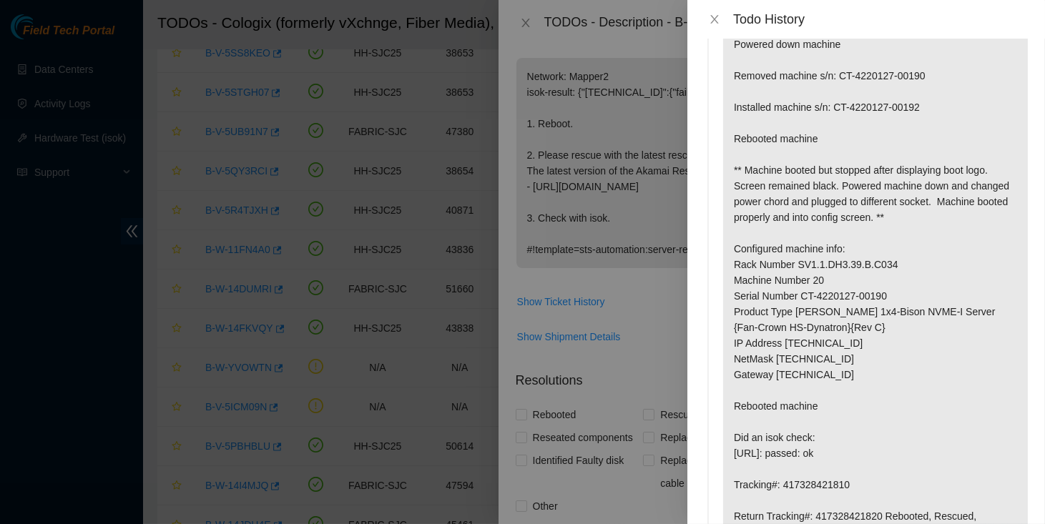
scroll to position [416, 0]
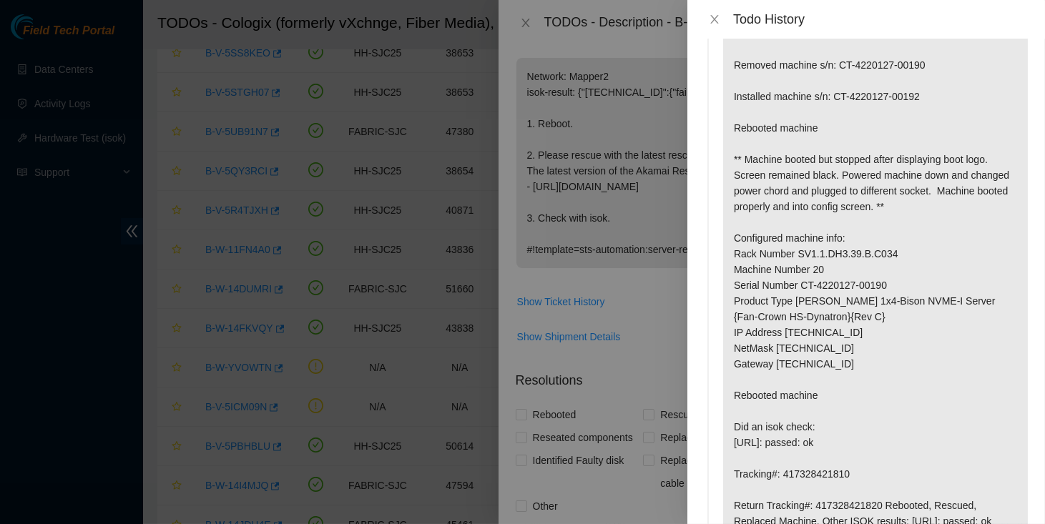
click at [823, 283] on p "Return Tracking:417328421820 ** Prior to hooking up monitor & keyboard noticed …" at bounding box center [875, 238] width 305 height 604
copy p "20"
click at [715, 19] on icon "close" at bounding box center [714, 19] width 11 height 11
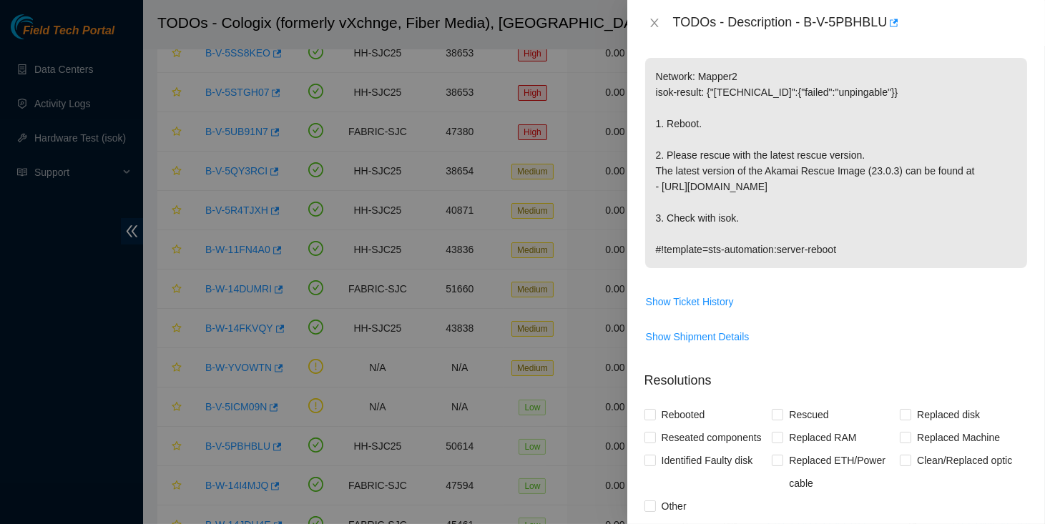
scroll to position [0, 0]
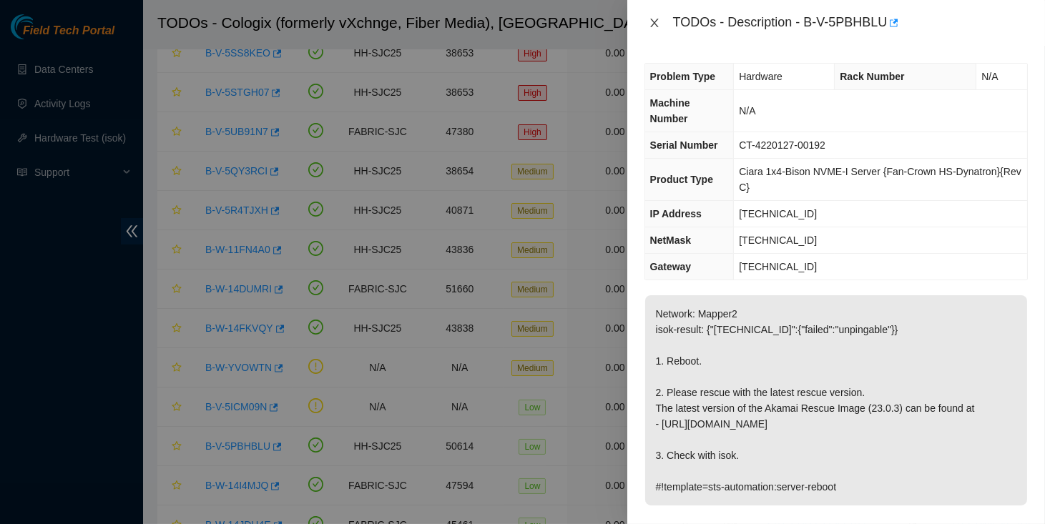
click at [657, 20] on icon "close" at bounding box center [654, 22] width 11 height 11
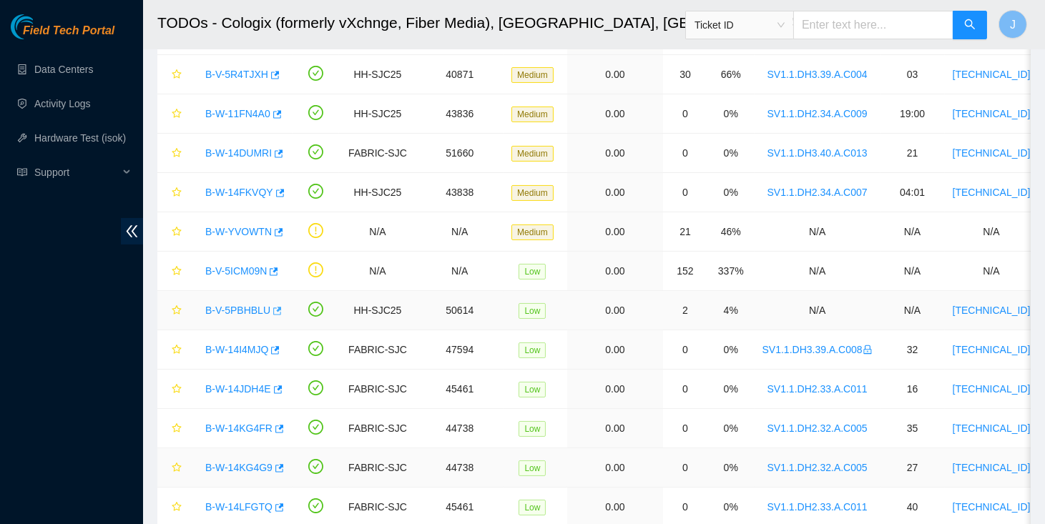
scroll to position [414, 0]
click at [247, 383] on link "B-W-14JDH4E" at bounding box center [238, 388] width 66 height 11
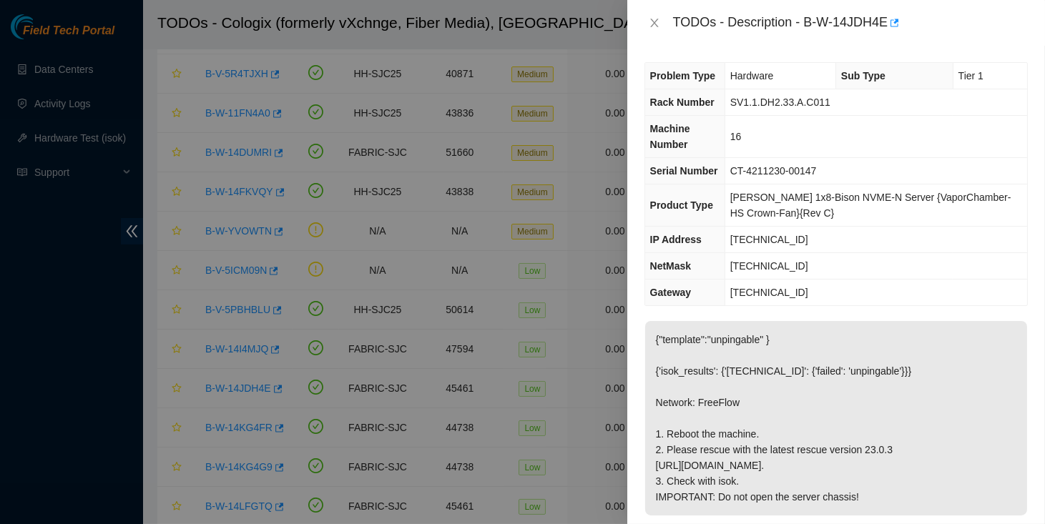
scroll to position [0, 0]
click at [809, 23] on div "TODOs - Description - B-W-14JDH4E" at bounding box center [850, 22] width 355 height 23
click at [889, 23] on div "TODOs - Description - B-W-14JDH4E" at bounding box center [850, 22] width 355 height 23
copy div "B-W-14JDH4E"
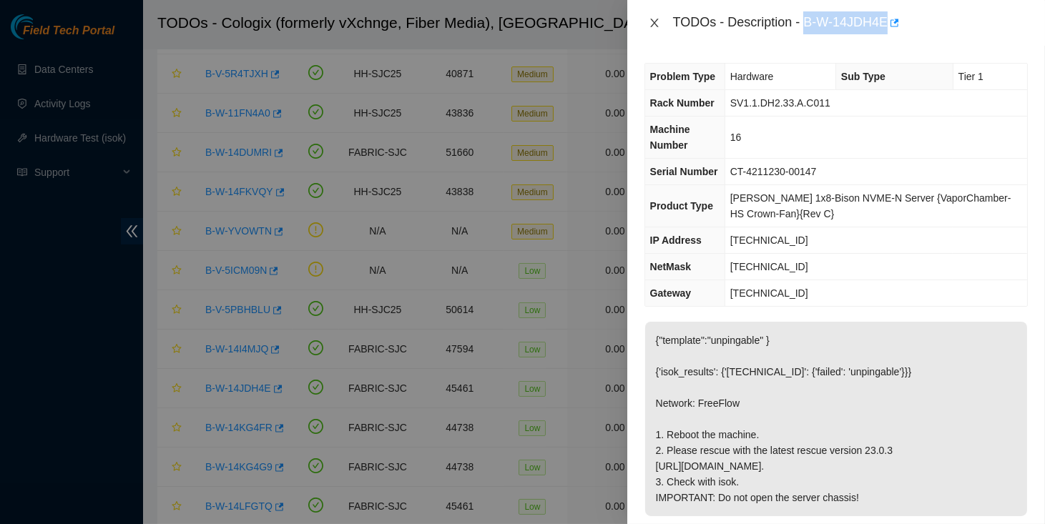
click at [655, 21] on icon "close" at bounding box center [654, 23] width 8 height 9
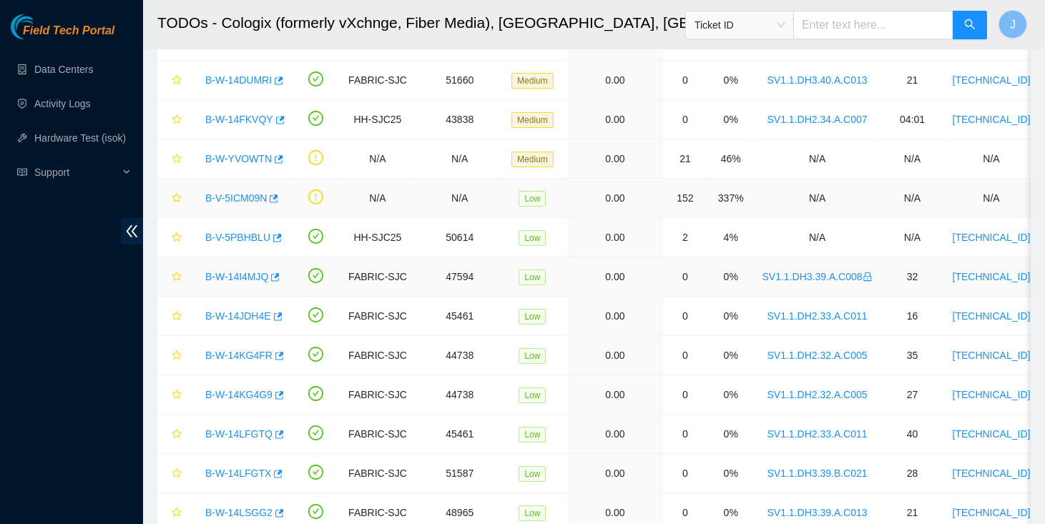
scroll to position [494, 0]
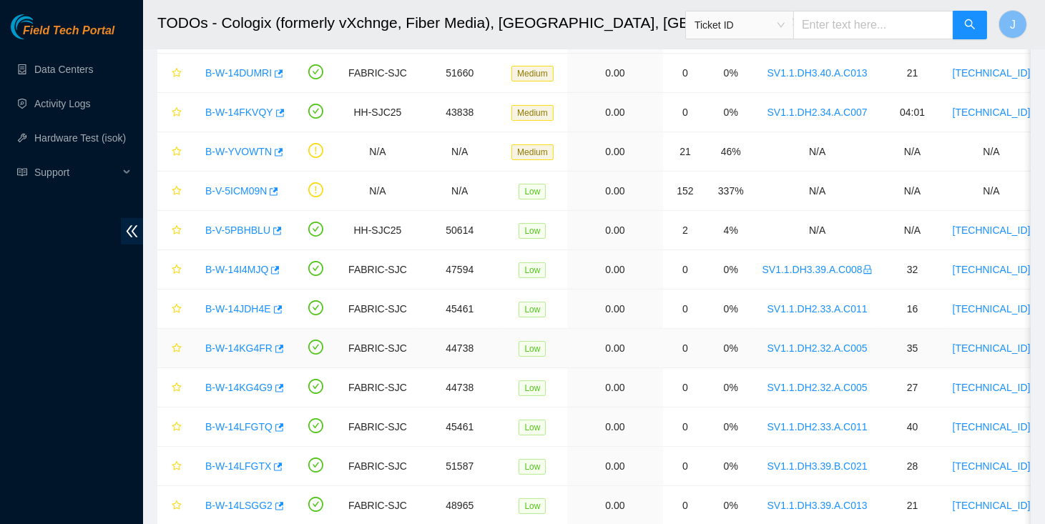
click at [234, 343] on link "B-W-14KG4FR" at bounding box center [238, 348] width 67 height 11
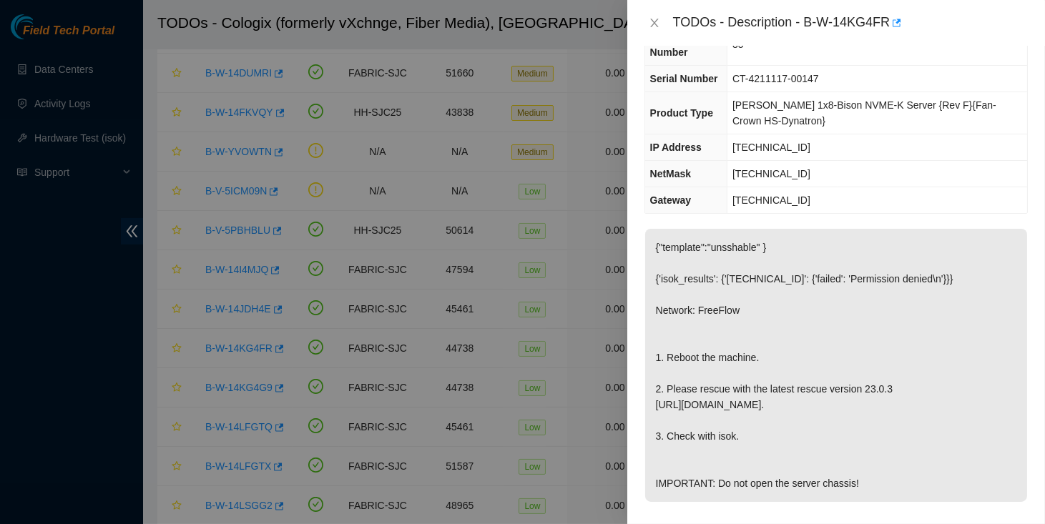
scroll to position [0, 0]
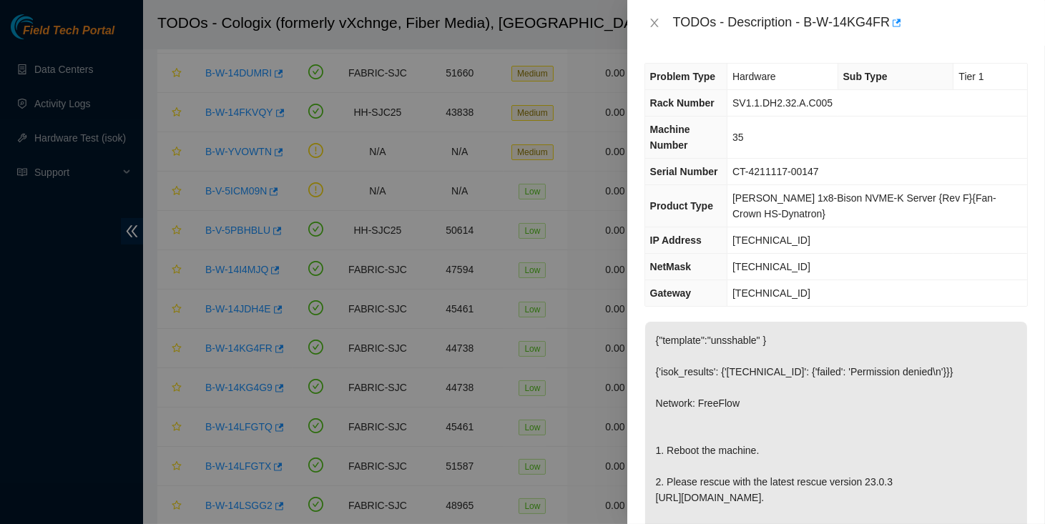
click at [810, 20] on div "TODOs - Description - B-W-14KG4FR" at bounding box center [850, 22] width 355 height 23
click at [891, 19] on div "TODOs - Description - B-W-14KG4FR" at bounding box center [850, 22] width 355 height 23
copy div "B-W-14KG4FR"
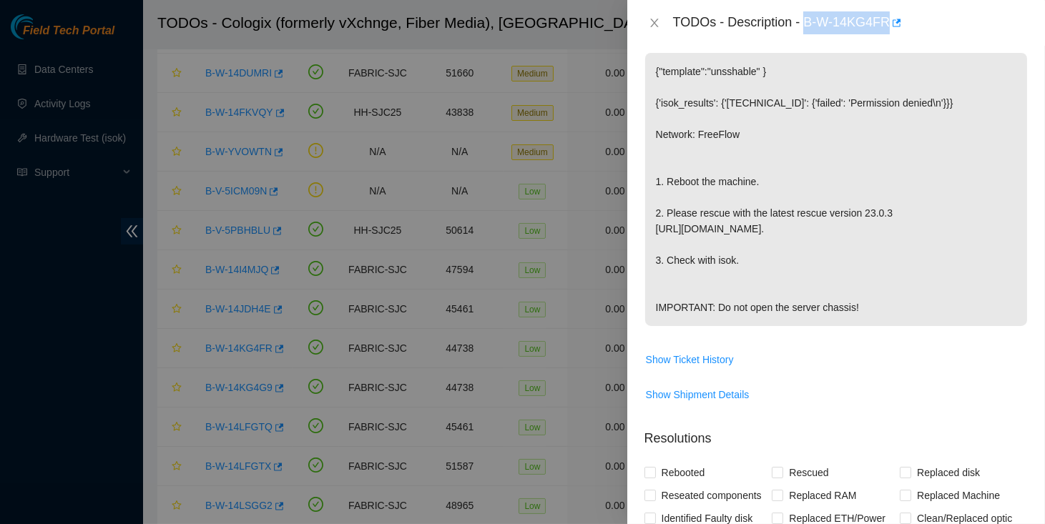
scroll to position [376, 0]
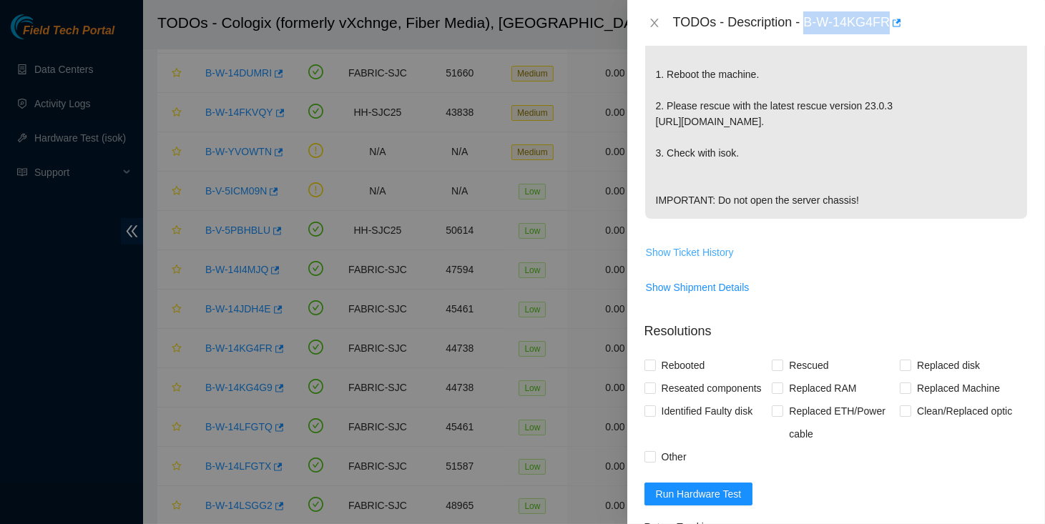
click at [716, 260] on span "Show Ticket History" at bounding box center [690, 253] width 88 height 16
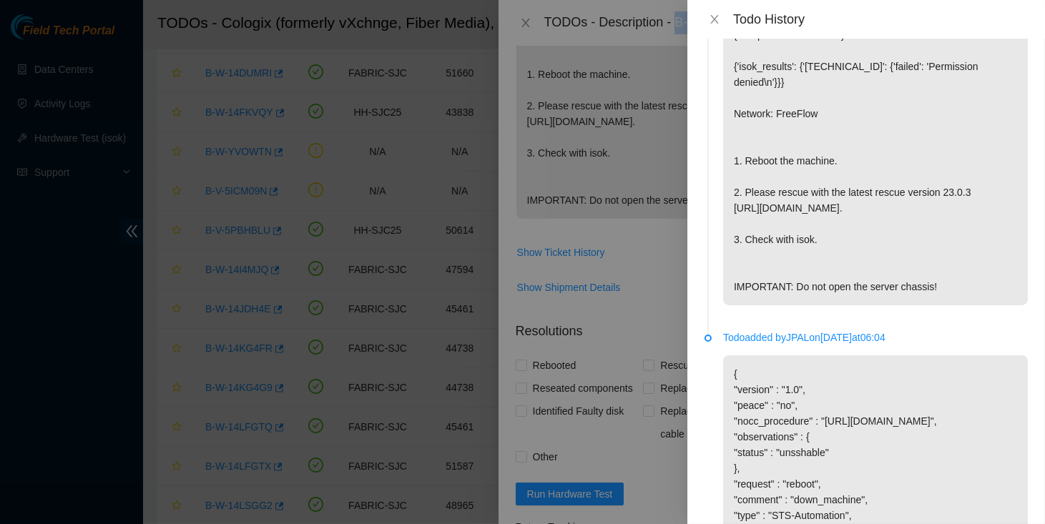
scroll to position [0, 0]
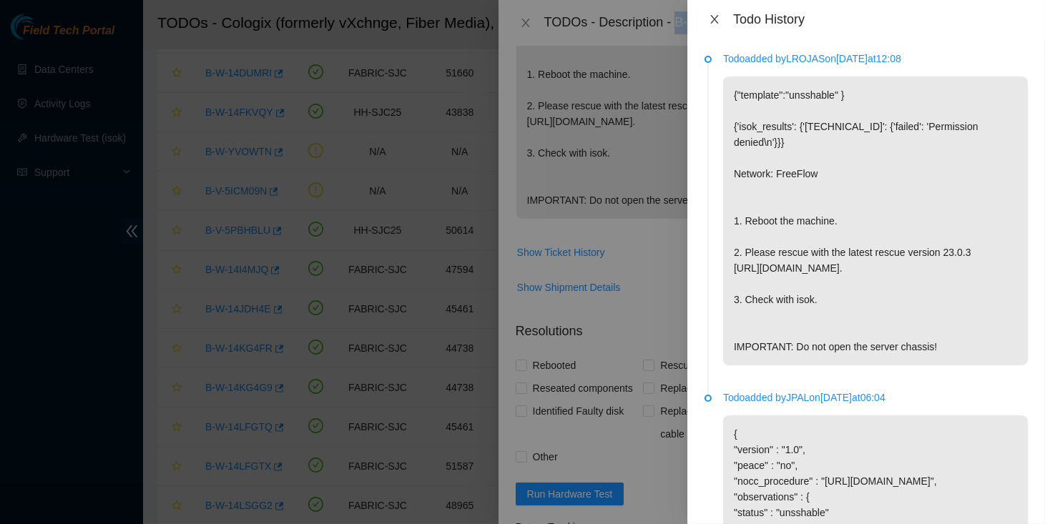
click at [715, 15] on icon "close" at bounding box center [714, 19] width 11 height 11
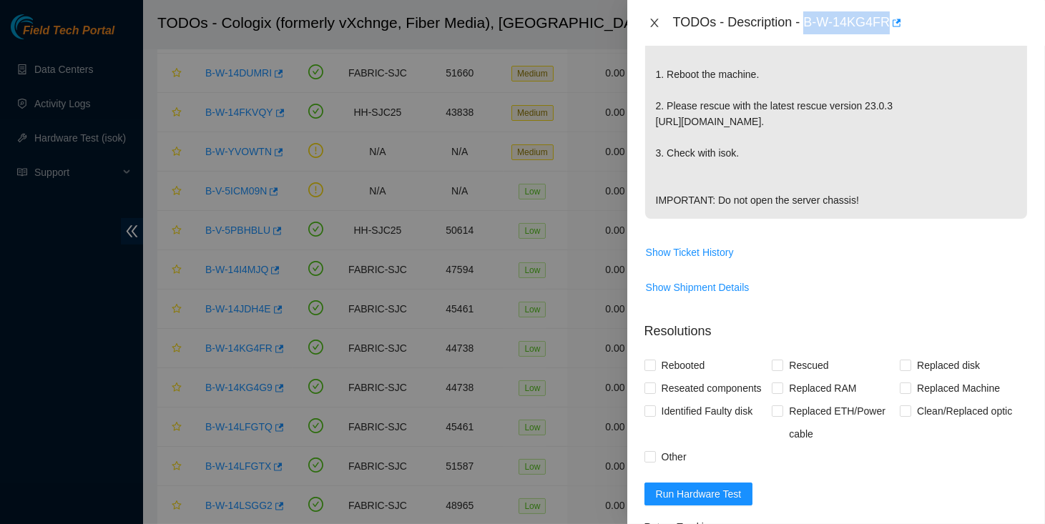
click at [654, 26] on icon "close" at bounding box center [654, 22] width 11 height 11
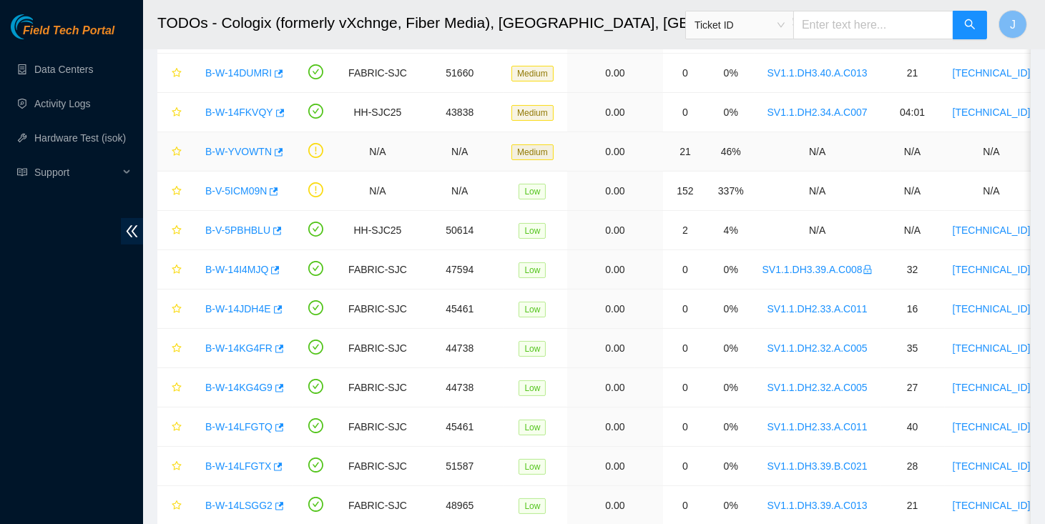
scroll to position [366, 0]
click at [245, 382] on link "B-W-14KG4G9" at bounding box center [238, 387] width 67 height 11
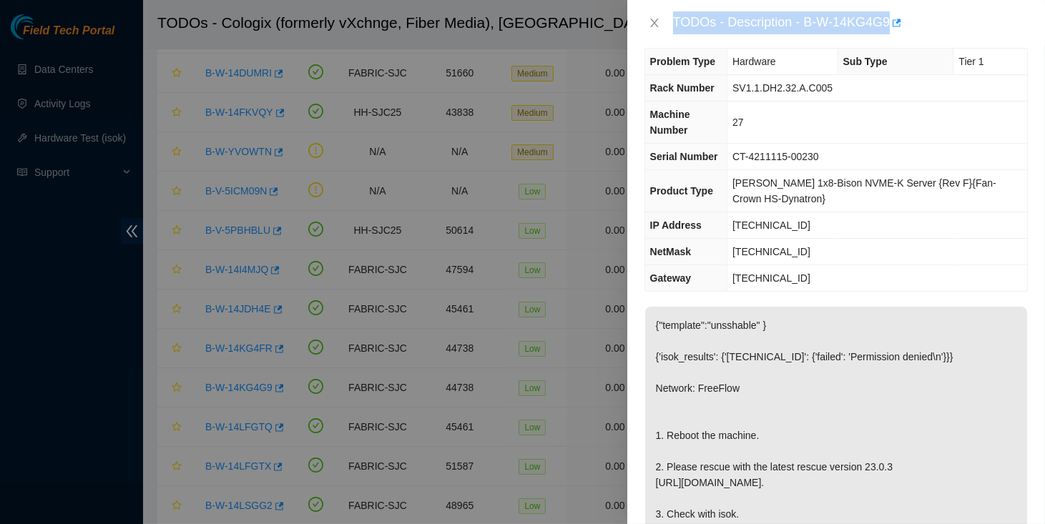
scroll to position [0, 0]
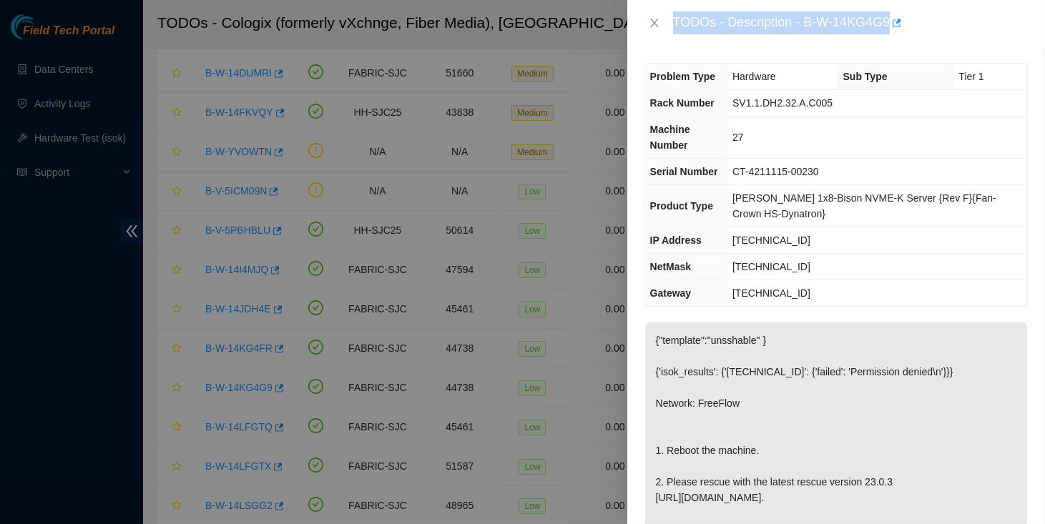
click at [727, 41] on div "TODOs - Description - B-W-14KG4G9" at bounding box center [836, 23] width 418 height 46
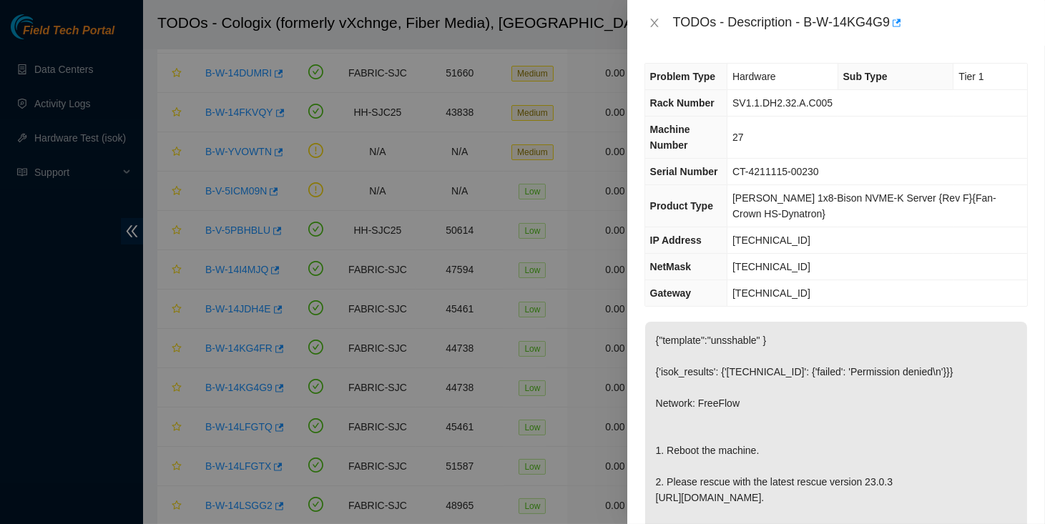
click at [812, 21] on div "TODOs - Description - B-W-14KG4G9" at bounding box center [850, 22] width 355 height 23
click at [809, 21] on div "TODOs - Description - B-W-14KG4G9" at bounding box center [850, 22] width 355 height 23
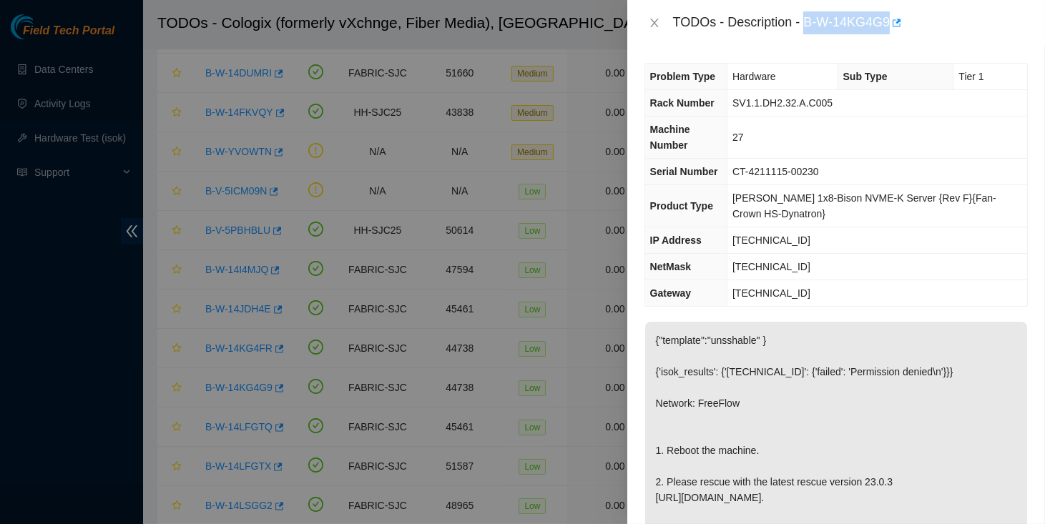
click at [891, 15] on div "TODOs - Description - B-W-14KG4G9" at bounding box center [850, 22] width 355 height 23
copy div "B-W-14KG4G9"
click at [654, 21] on icon "close" at bounding box center [654, 22] width 11 height 11
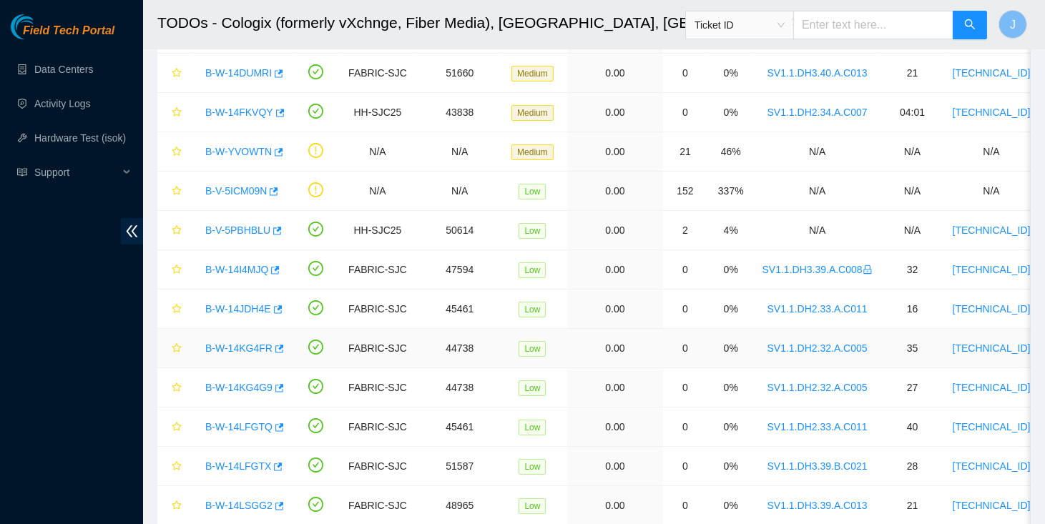
click at [250, 337] on div "B-W-14KG4FR" at bounding box center [241, 348] width 87 height 23
click at [250, 343] on link "B-W-14KG4FR" at bounding box center [238, 348] width 67 height 11
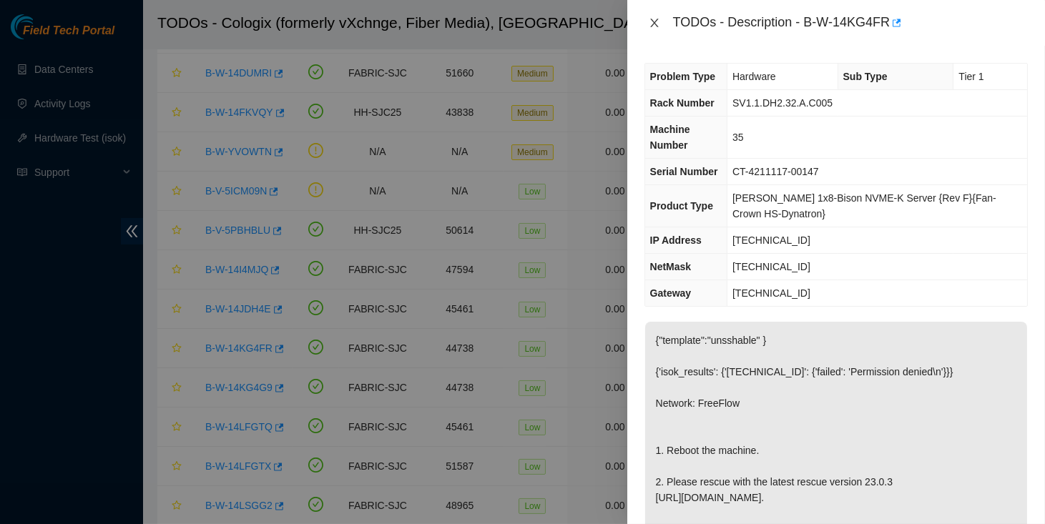
click at [654, 22] on icon "close" at bounding box center [654, 23] width 8 height 9
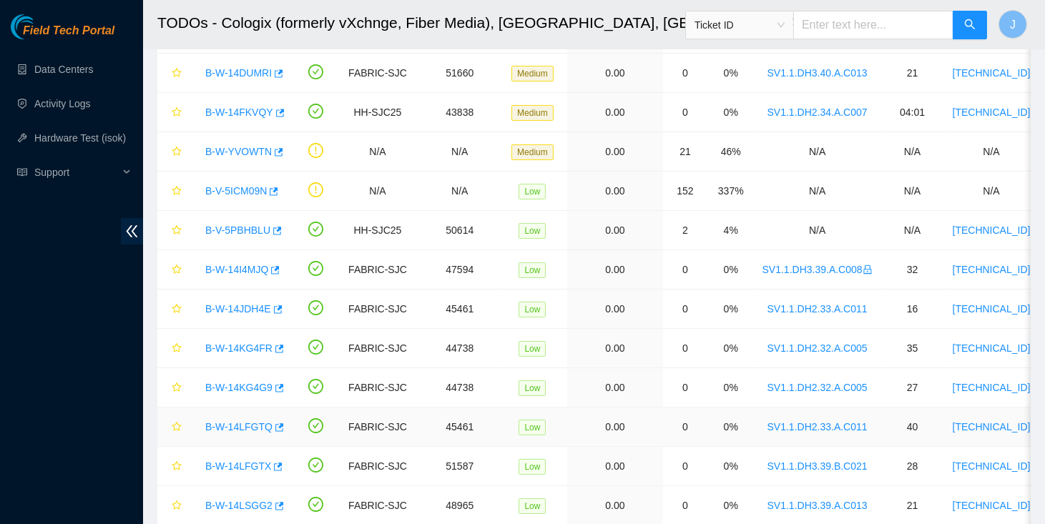
click at [252, 421] on link "B-W-14LFGTQ" at bounding box center [238, 426] width 67 height 11
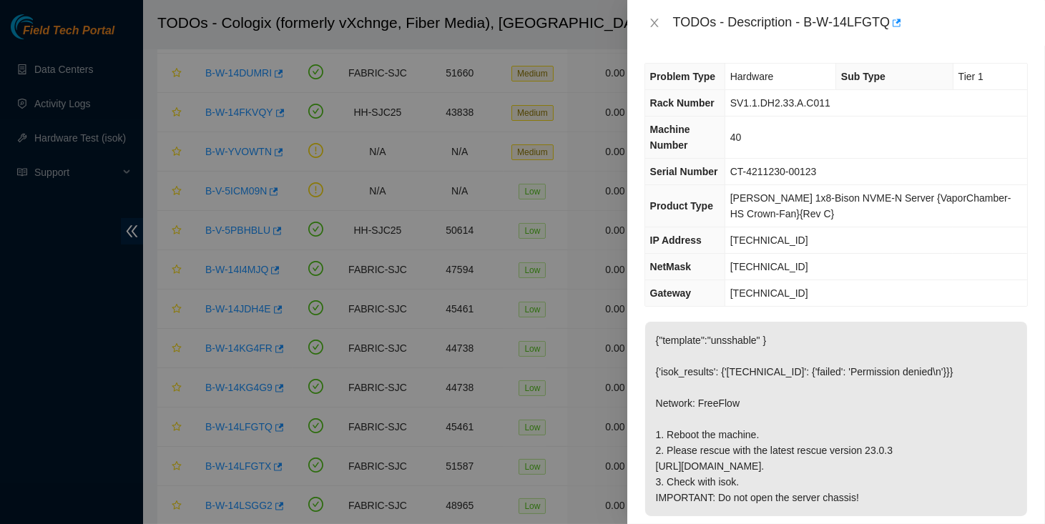
click at [808, 26] on div "TODOs - Description - B-W-14LFGTQ" at bounding box center [850, 22] width 355 height 23
click at [890, 21] on div "TODOs - Description - B-W-14LFGTQ" at bounding box center [850, 22] width 355 height 23
copy div "B-W-14LFGTQ"
click at [652, 21] on icon "close" at bounding box center [654, 22] width 11 height 11
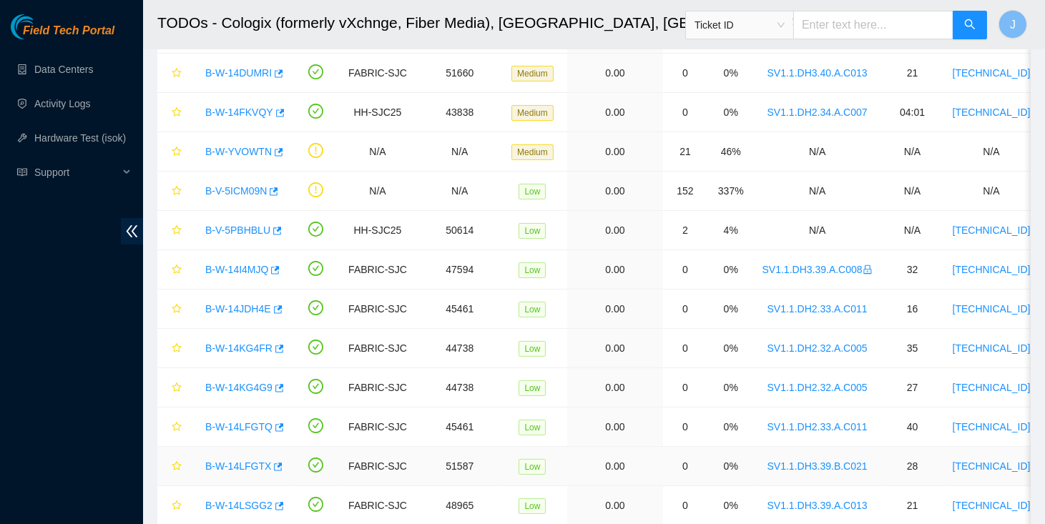
scroll to position [531, 0]
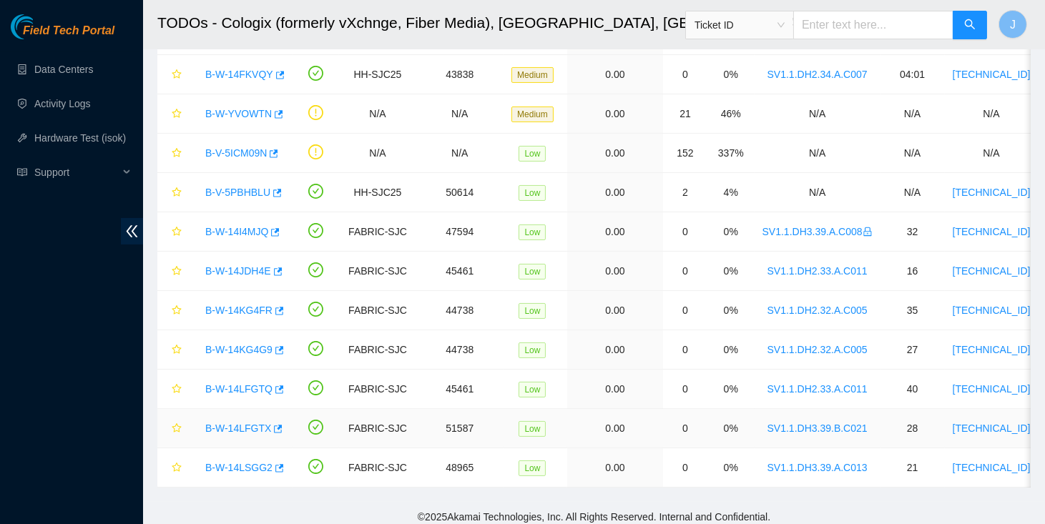
click at [230, 423] on link "B-W-14LFGTX" at bounding box center [238, 428] width 66 height 11
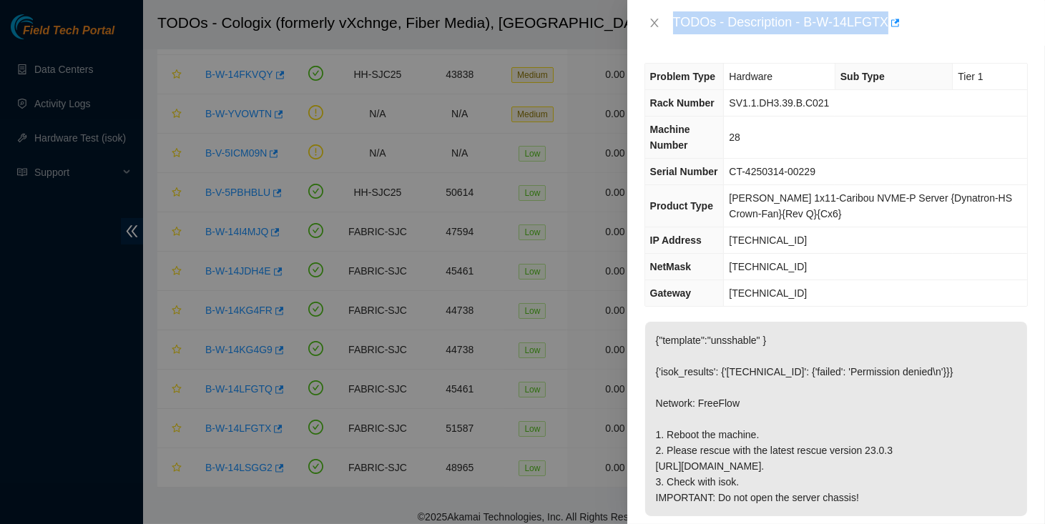
click at [793, 58] on div "Problem Type Hardware Sub Type Tier 1 Rack Number SV1.1.DH3.39.B.C021 Machine N…" at bounding box center [836, 285] width 418 height 479
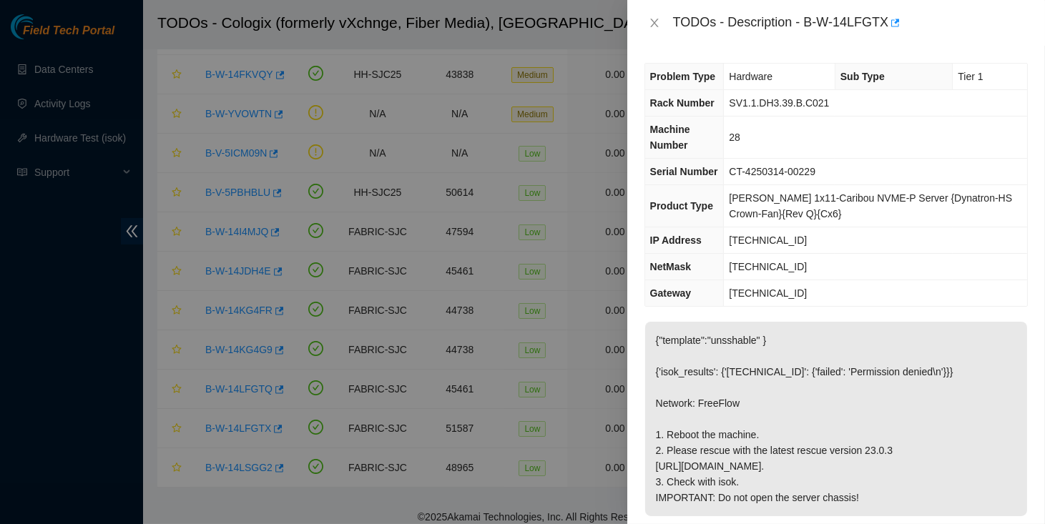
click at [810, 23] on div "TODOs - Description - B-W-14LFGTX" at bounding box center [850, 22] width 355 height 23
click at [884, 23] on div "TODOs - Description - B-W-14LFGTX" at bounding box center [850, 22] width 355 height 23
copy div "B-W-14LFGTX"
click at [879, 119] on td "28" at bounding box center [875, 138] width 303 height 42
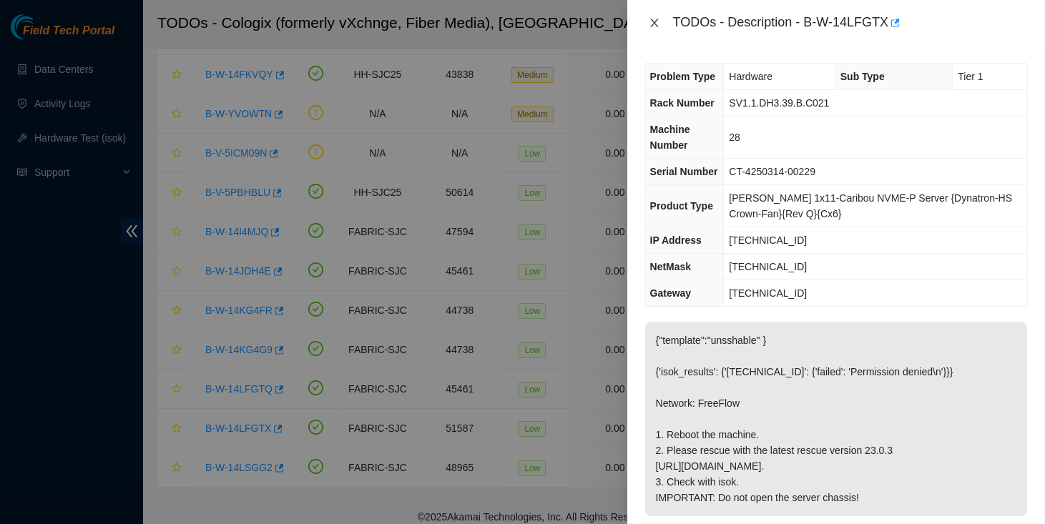
click at [651, 26] on icon "close" at bounding box center [654, 23] width 8 height 9
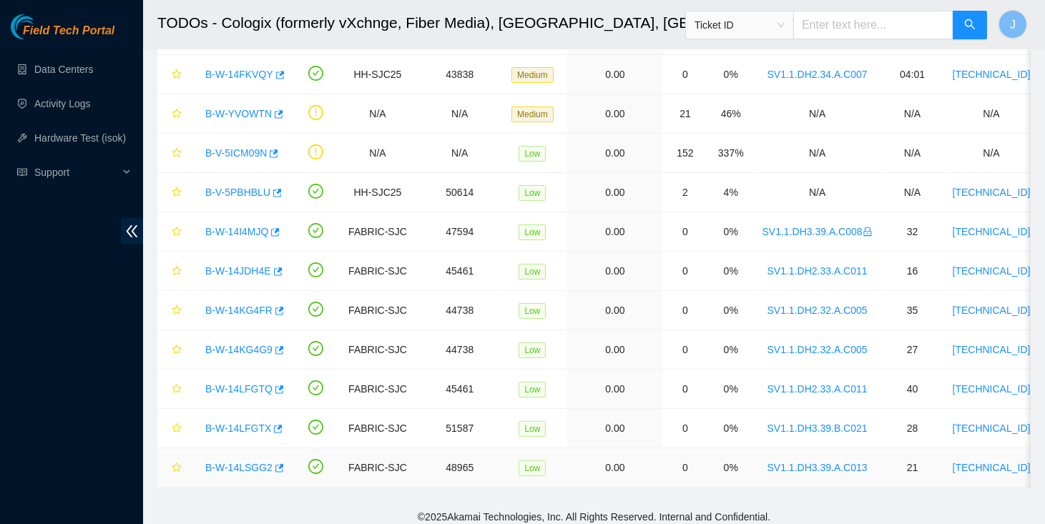
click at [242, 463] on link "B-W-14LSGG2" at bounding box center [238, 467] width 67 height 11
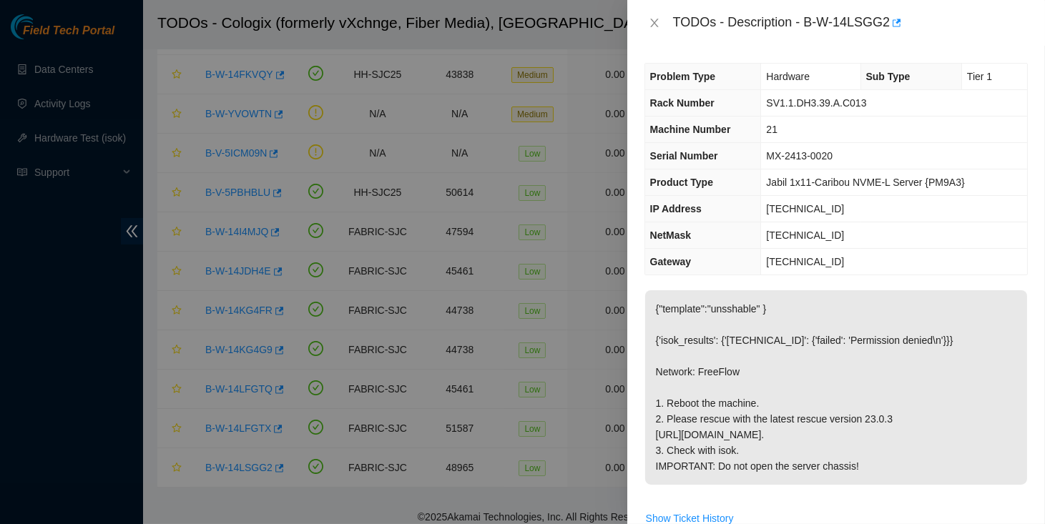
click at [811, 25] on div "TODOs - Description - B-W-14LSGG2" at bounding box center [850, 22] width 355 height 23
click at [813, 22] on div "TODOs - Description - B-W-14LSGG2" at bounding box center [850, 22] width 355 height 23
click at [810, 22] on div "TODOs - Description - B-W-14LSGG2" at bounding box center [850, 22] width 355 height 23
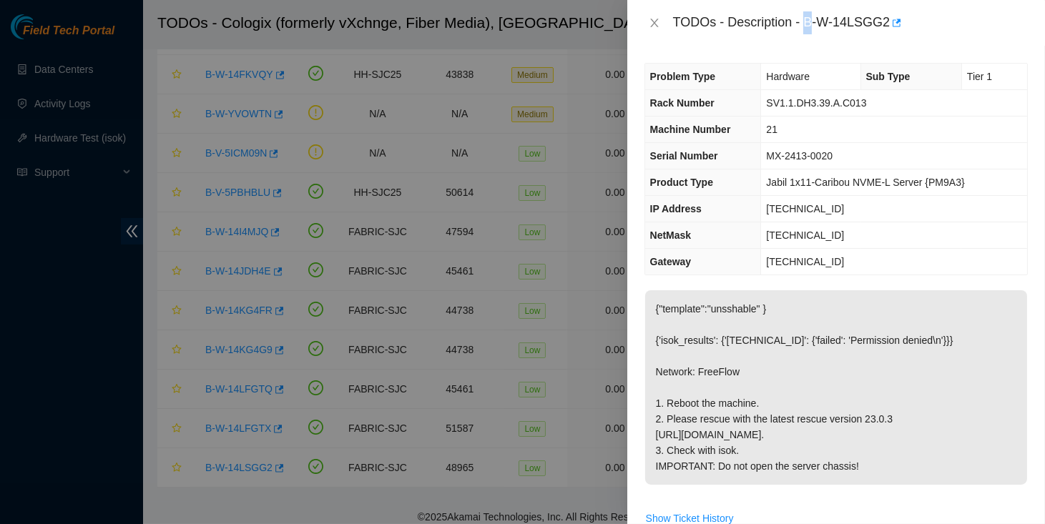
click at [810, 22] on div "TODOs - Description - B-W-14LSGG2" at bounding box center [850, 22] width 355 height 23
click at [892, 24] on div "TODOs - Description - B-W-14LSGG2" at bounding box center [850, 22] width 355 height 23
click at [647, 31] on div "TODOs - Description - B-W-14LSGG2" at bounding box center [835, 22] width 383 height 23
click at [649, 21] on icon "close" at bounding box center [654, 22] width 11 height 11
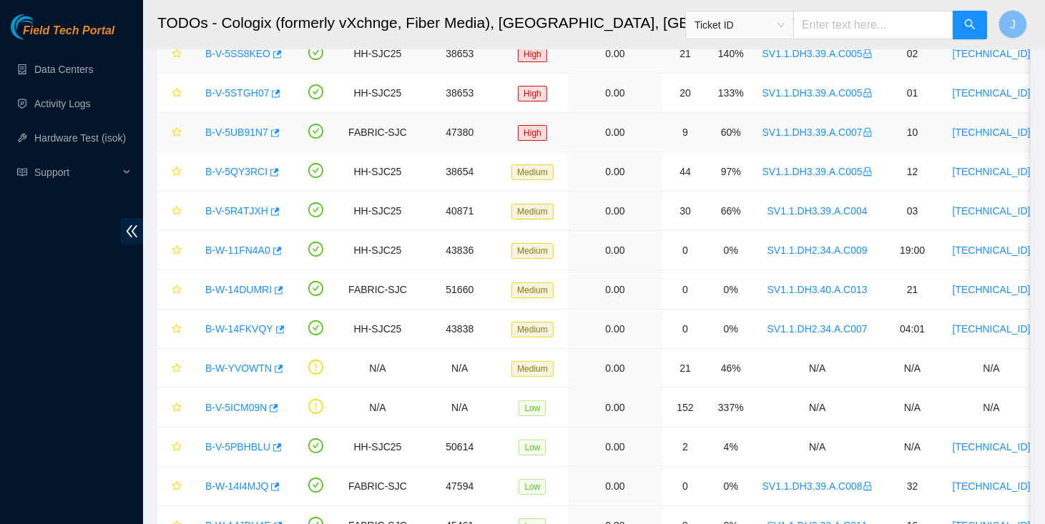
scroll to position [528, 0]
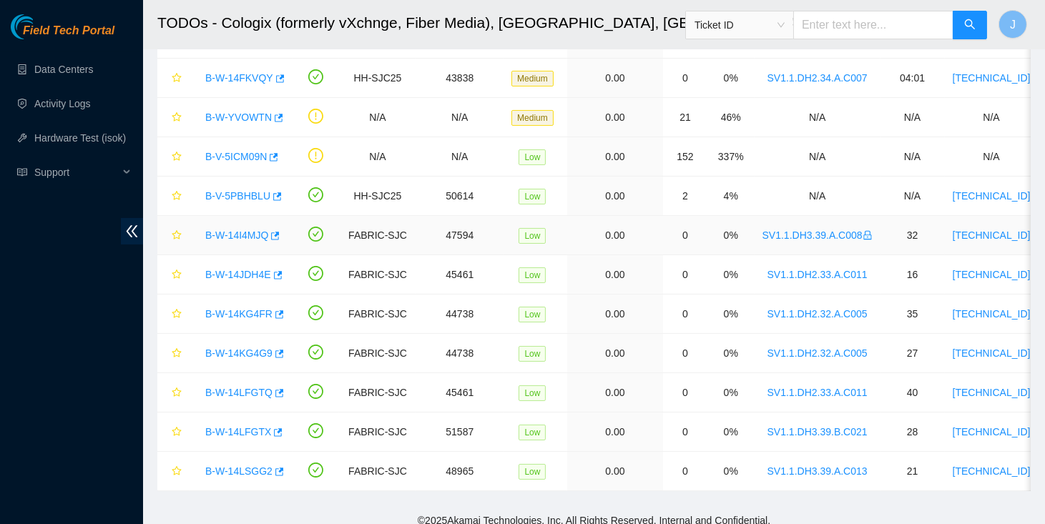
click at [255, 232] on link "B-W-14I4MJQ" at bounding box center [236, 235] width 63 height 11
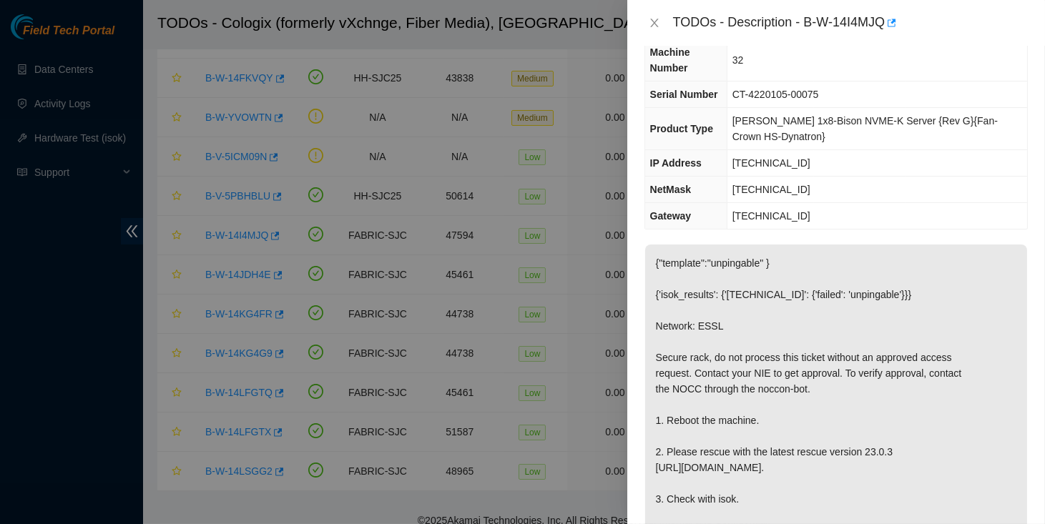
scroll to position [0, 0]
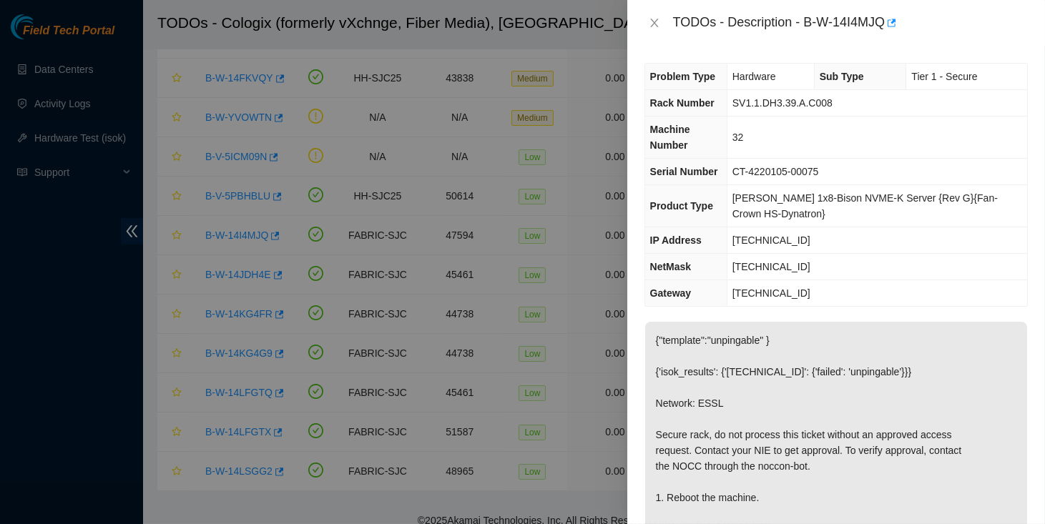
click at [810, 26] on div "TODOs - Description - B-W-14I4MJQ" at bounding box center [850, 22] width 355 height 23
click at [889, 24] on div "TODOs - Description - B-W-14I4MJQ" at bounding box center [850, 22] width 355 height 23
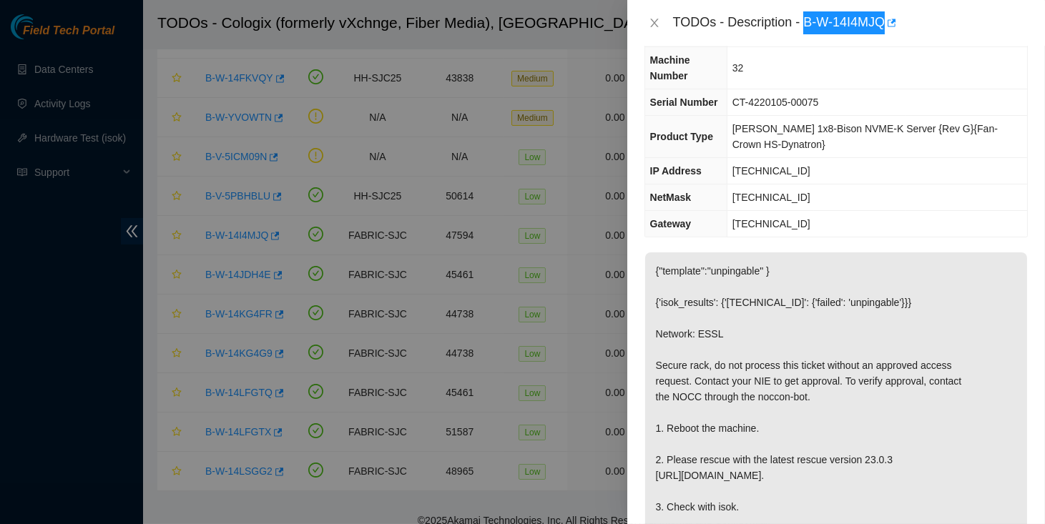
scroll to position [73, 0]
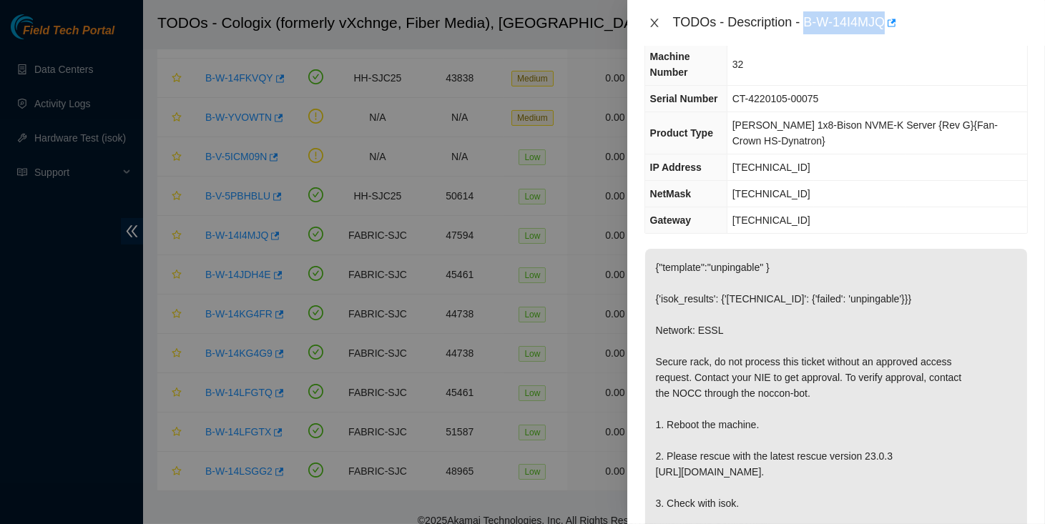
click at [650, 24] on icon "close" at bounding box center [654, 22] width 11 height 11
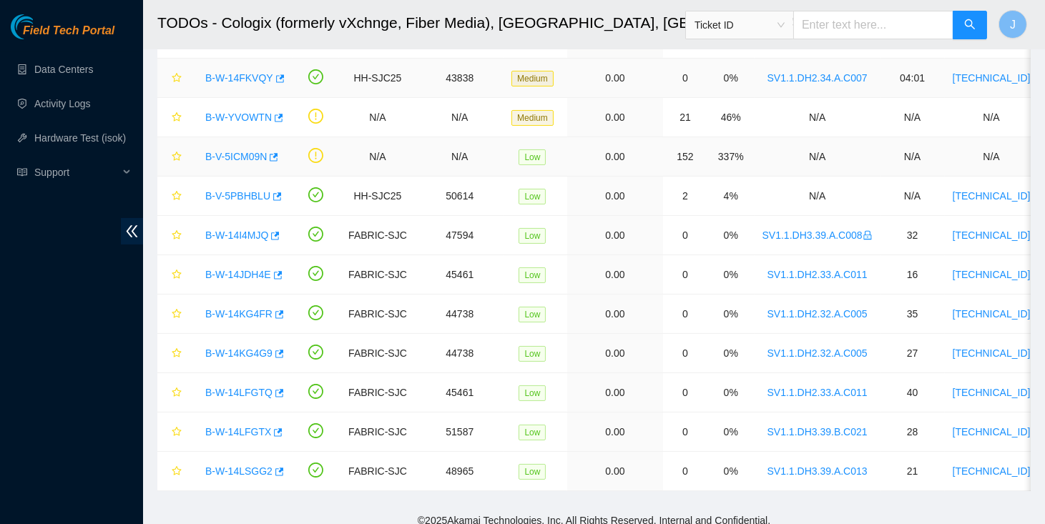
scroll to position [104, 0]
click at [240, 466] on link "B-W-14LSGG2" at bounding box center [238, 471] width 67 height 11
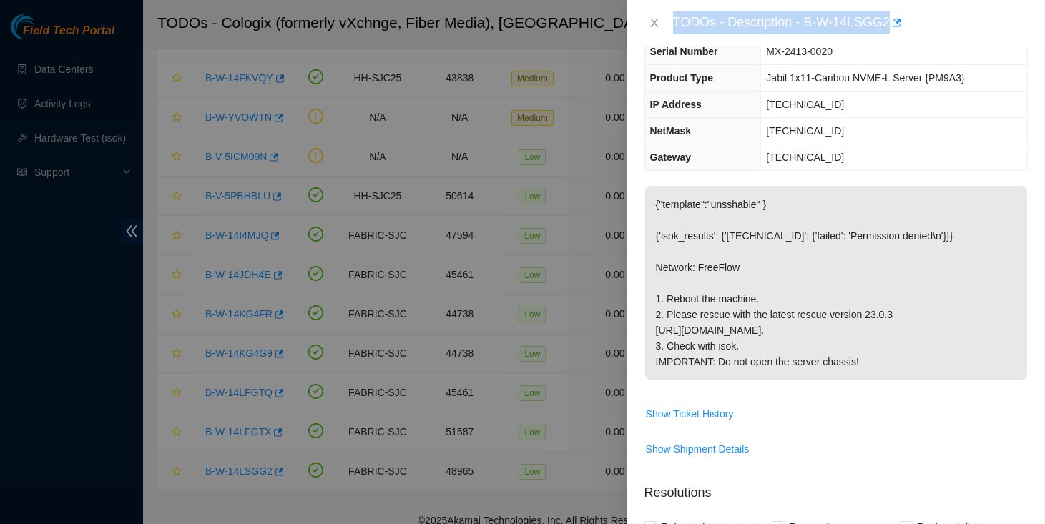
scroll to position [73, 0]
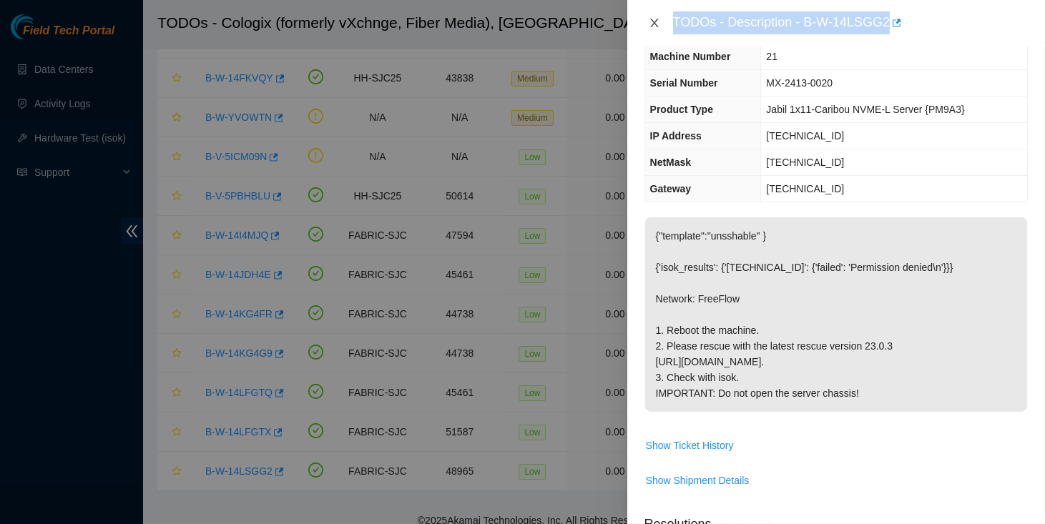
click at [657, 26] on icon "close" at bounding box center [654, 22] width 11 height 11
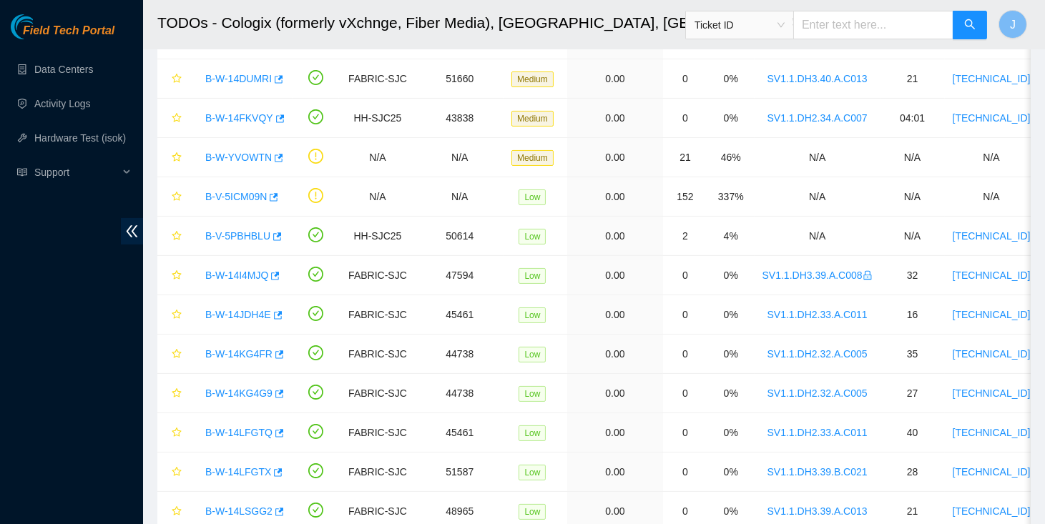
scroll to position [531, 0]
